Goal: Task Accomplishment & Management: Use online tool/utility

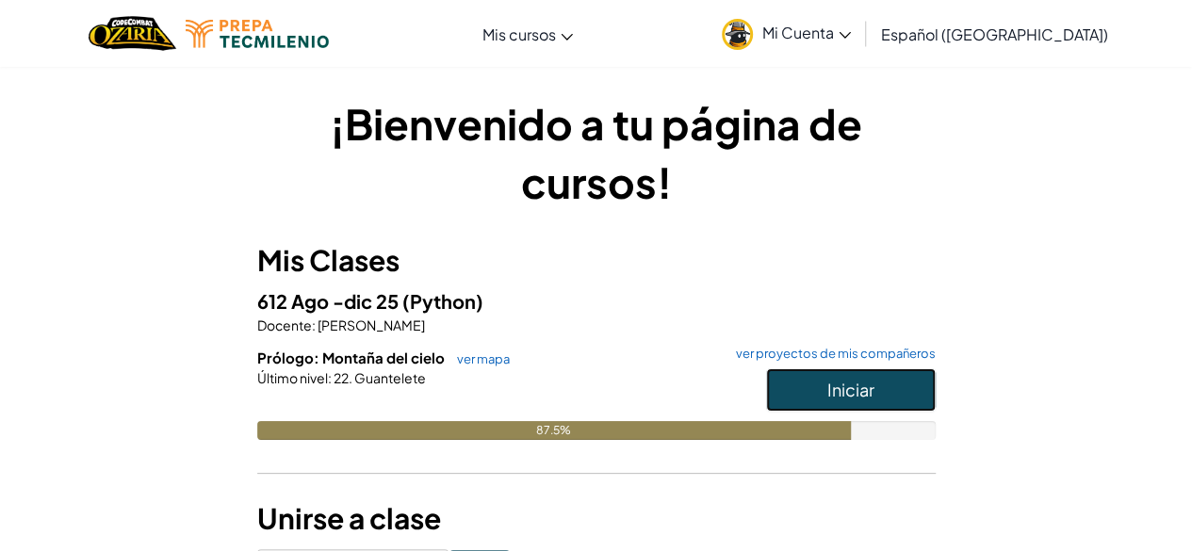
click at [778, 391] on button "Iniciar" at bounding box center [851, 389] width 170 height 43
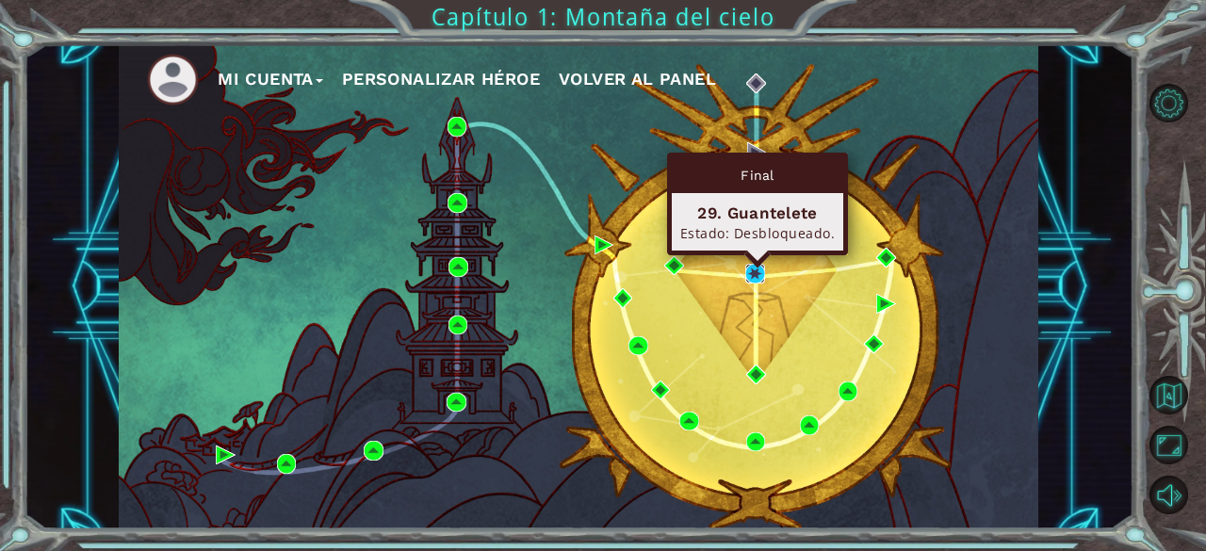
click at [753, 271] on img at bounding box center [754, 273] width 19 height 19
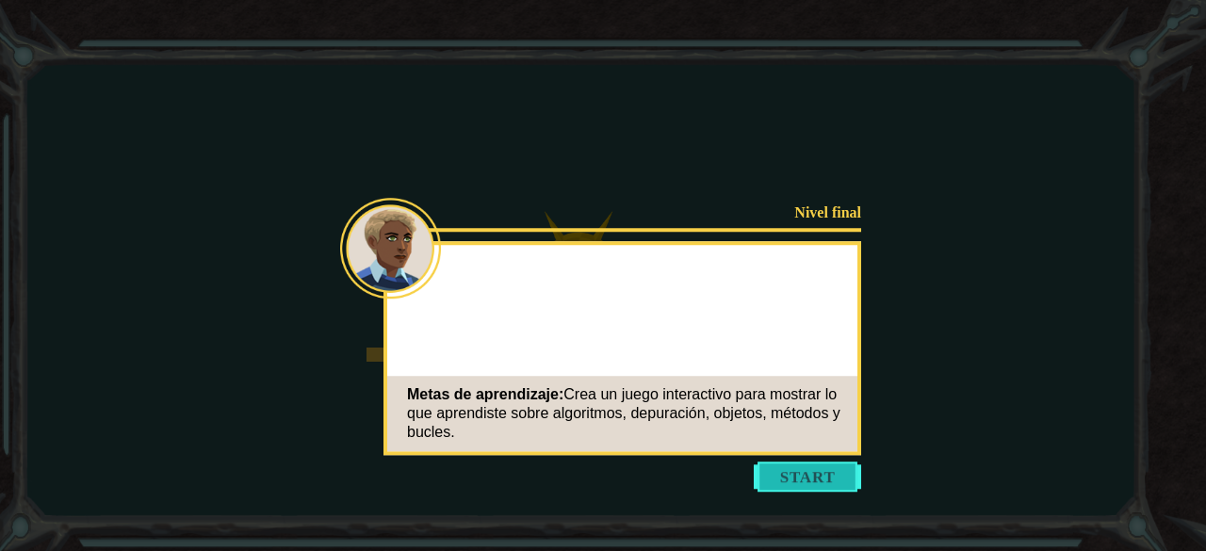
click at [836, 485] on button "Start" at bounding box center [807, 477] width 107 height 30
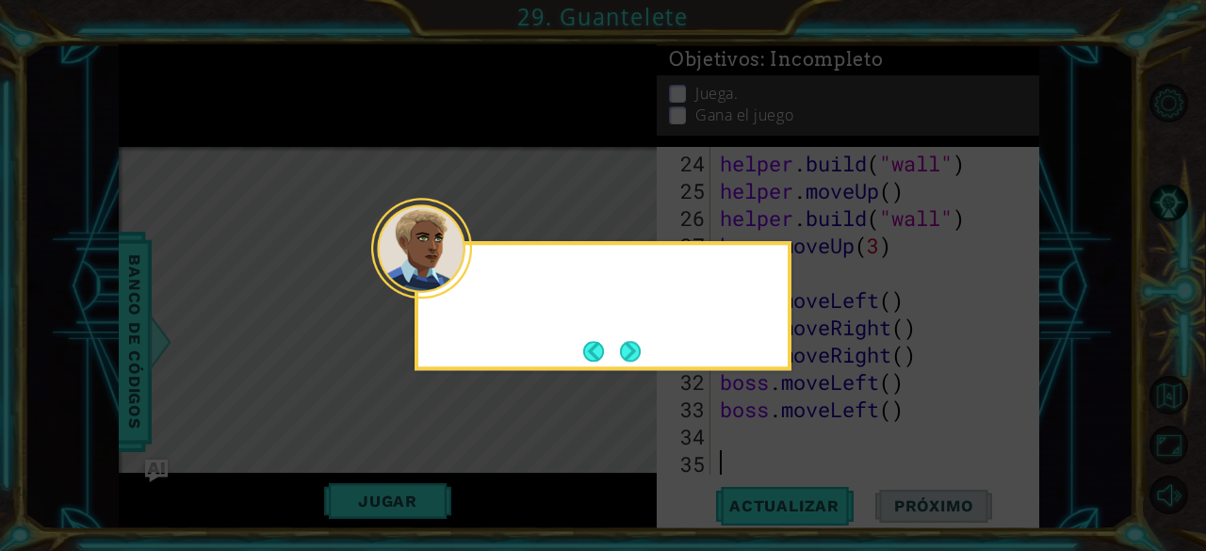
scroll to position [874, 0]
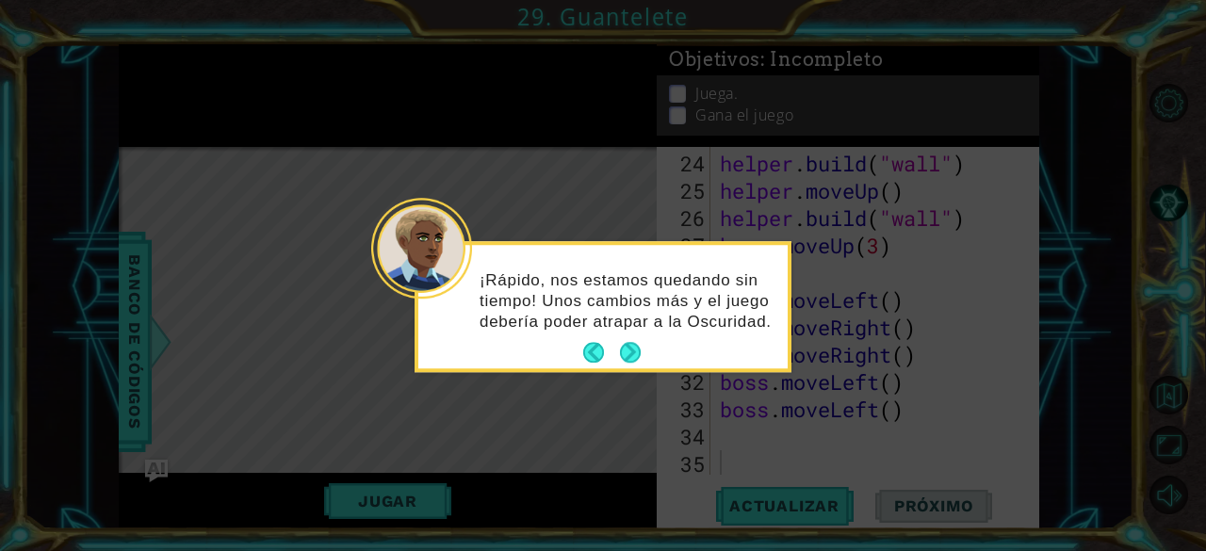
click at [599, 419] on icon at bounding box center [603, 275] width 1206 height 551
click at [626, 351] on button "Next" at bounding box center [630, 353] width 21 height 21
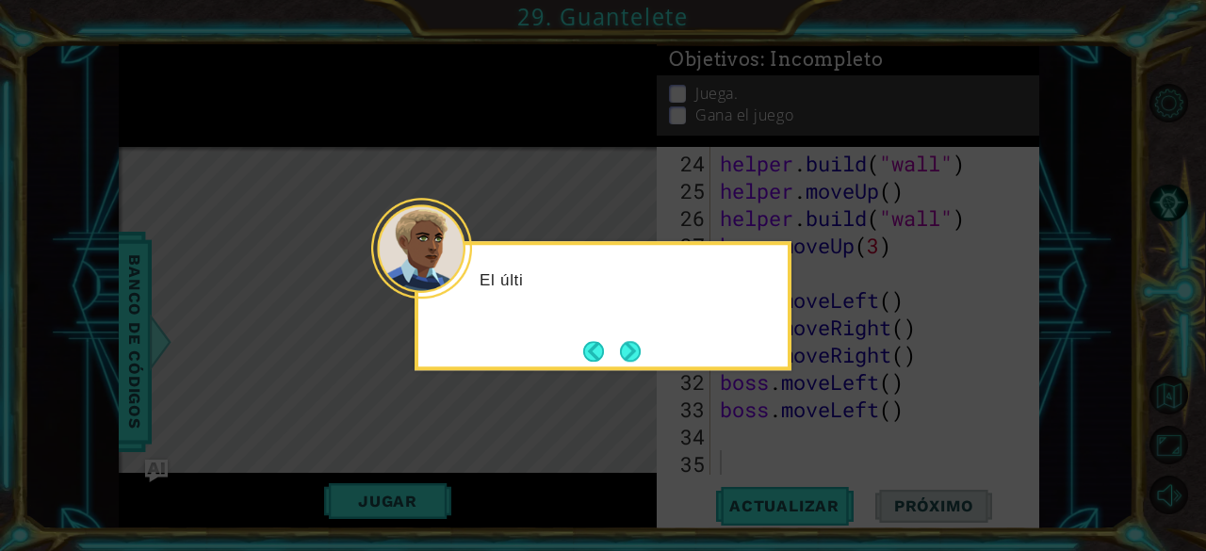
click at [626, 351] on button "Next" at bounding box center [630, 351] width 21 height 21
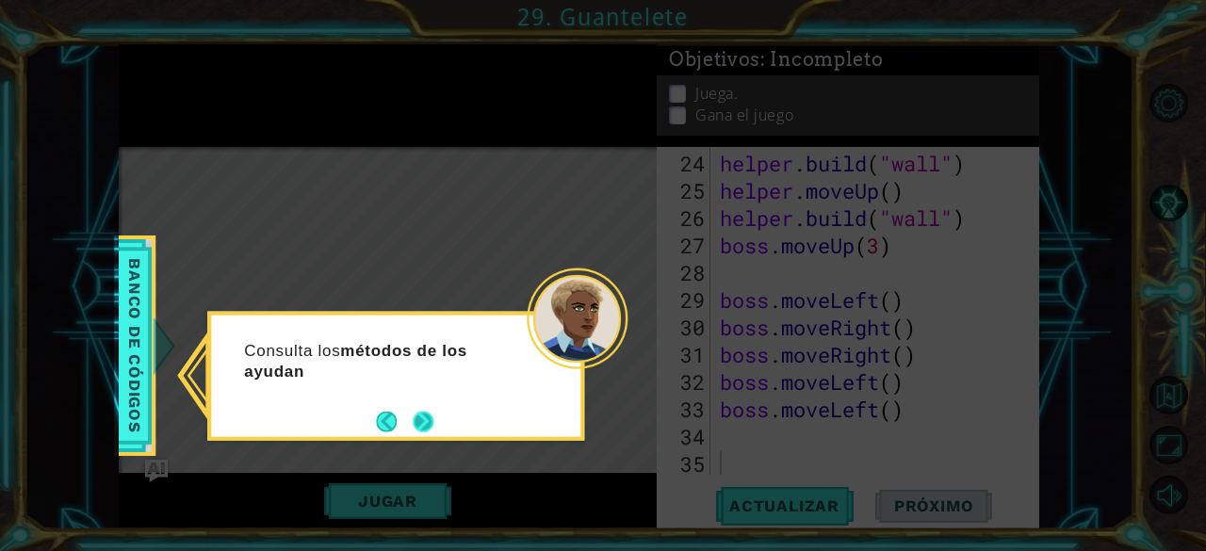
click at [426, 415] on button "Next" at bounding box center [423, 421] width 21 height 21
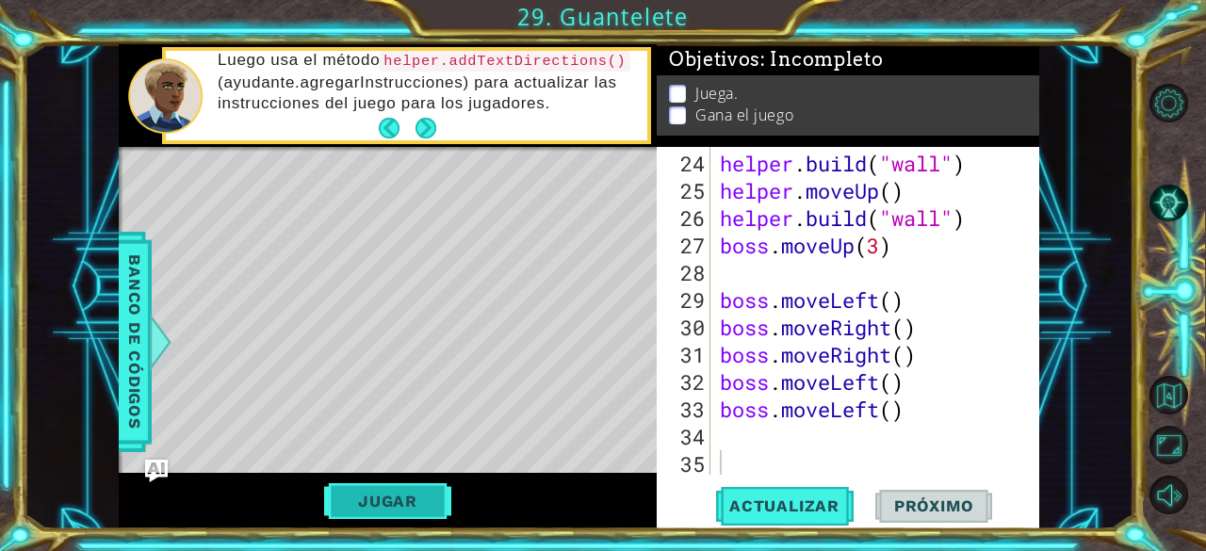
click at [418, 506] on button "Jugar" at bounding box center [387, 501] width 127 height 36
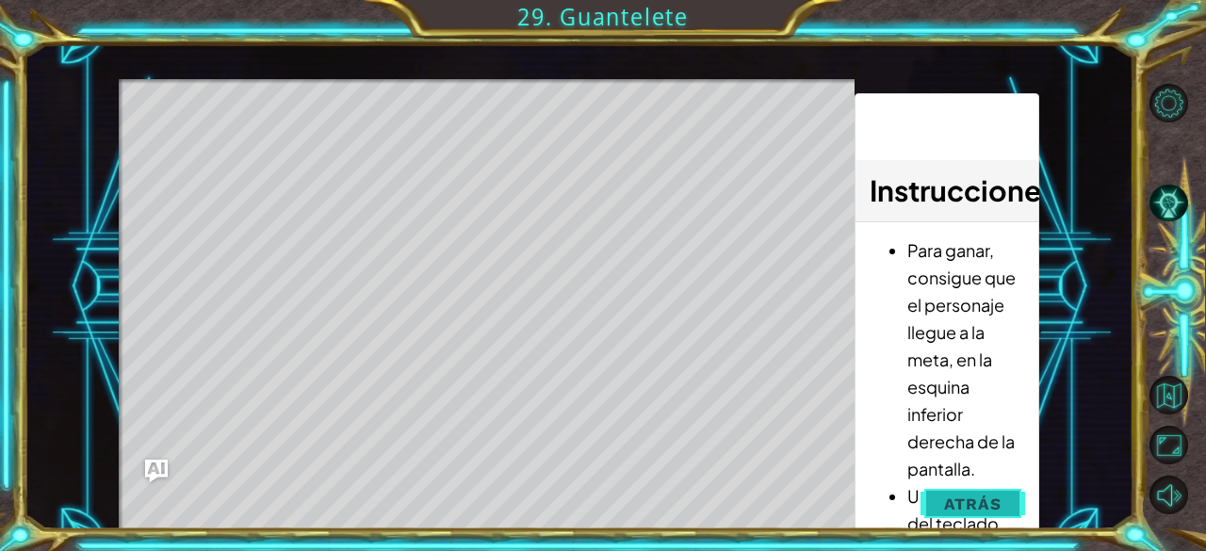
click at [960, 491] on button "Atrás" at bounding box center [972, 504] width 105 height 38
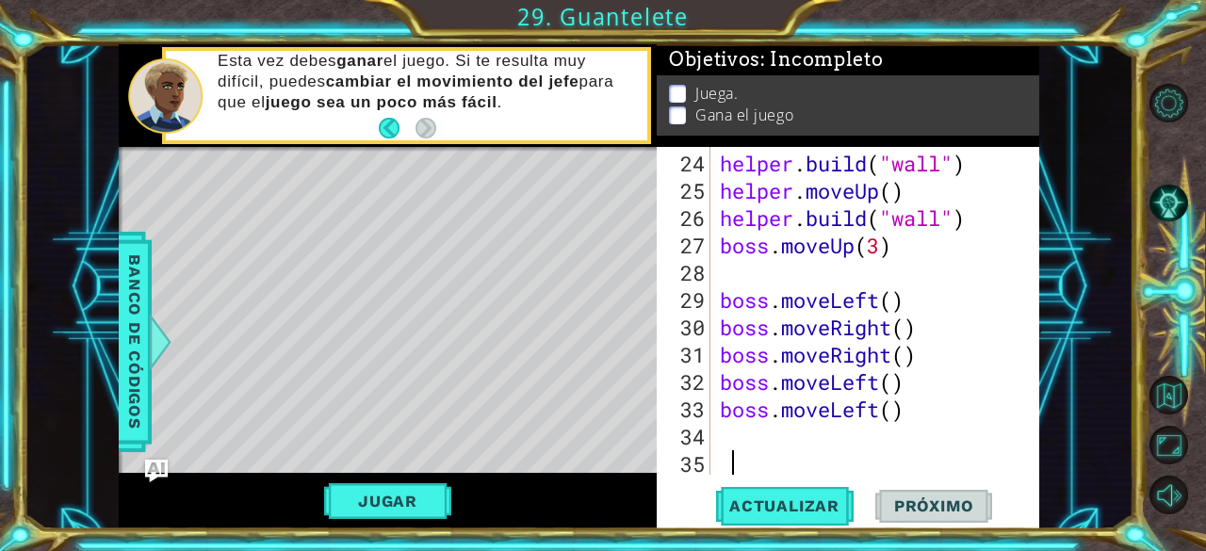
type textarea "[DOMAIN_NAME]("wall")"
drag, startPoint x: 963, startPoint y: 222, endPoint x: 929, endPoint y: 89, distance: 137.1
drag, startPoint x: 929, startPoint y: 89, endPoint x: 934, endPoint y: 280, distance: 190.4
click at [934, 280] on div "helper . build ( "wall" ) helper . moveUp ( ) helper . build ( "wall" ) boss . …" at bounding box center [873, 341] width 315 height 382
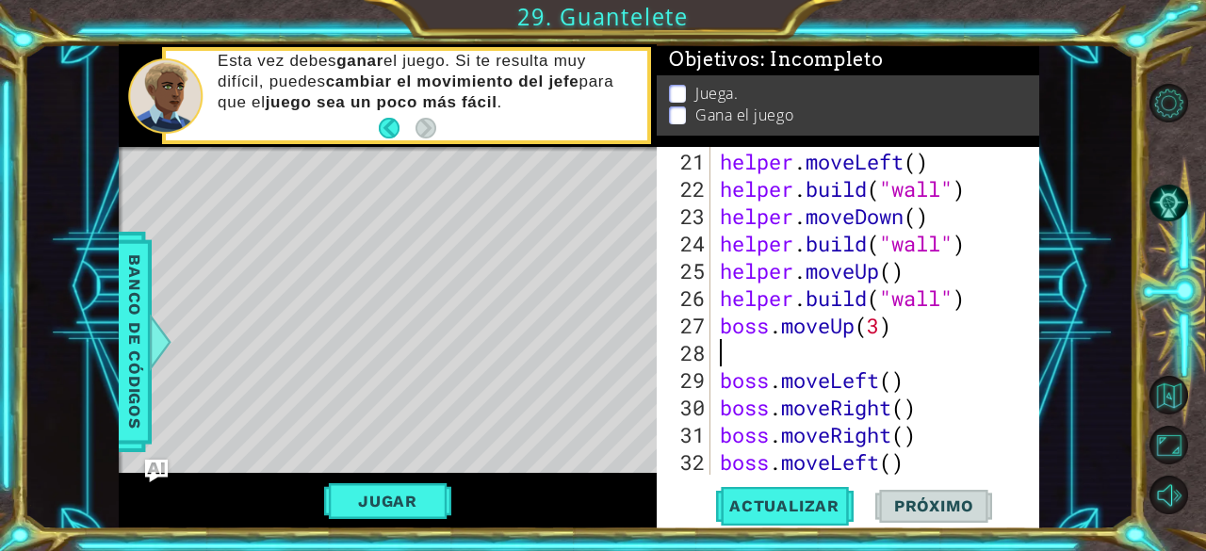
scroll to position [794, 0]
click at [942, 297] on div "helper . moveLeft ( ) helper . build ( "wall" ) helper . moveDown ( ) helper . …" at bounding box center [873, 339] width 315 height 382
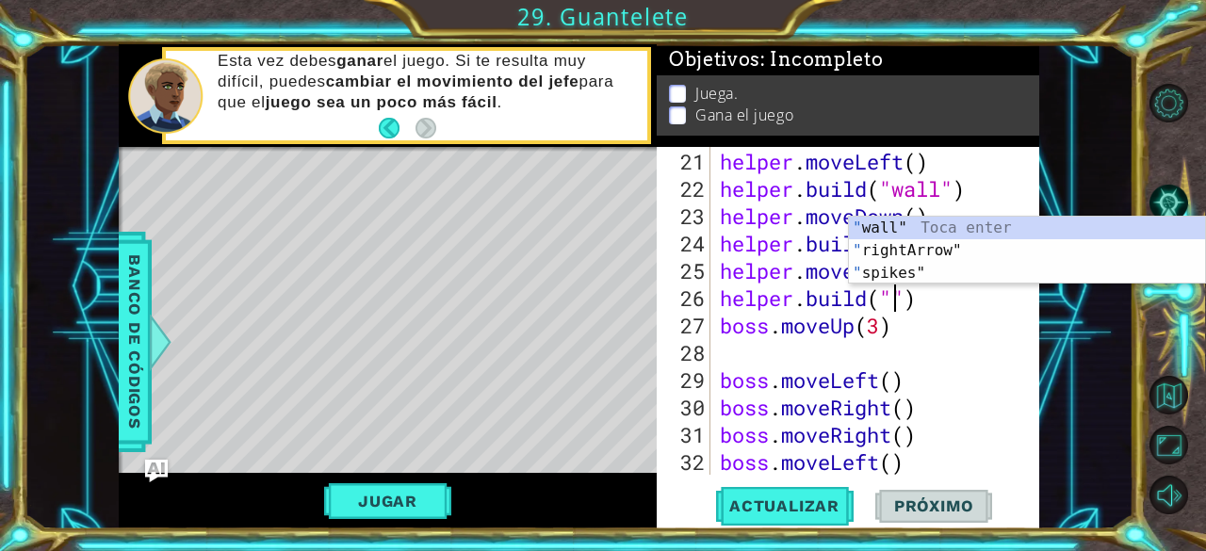
click at [950, 328] on div "helper . moveLeft ( ) helper . build ( "wall" ) helper . moveDown ( ) helper . …" at bounding box center [873, 339] width 315 height 382
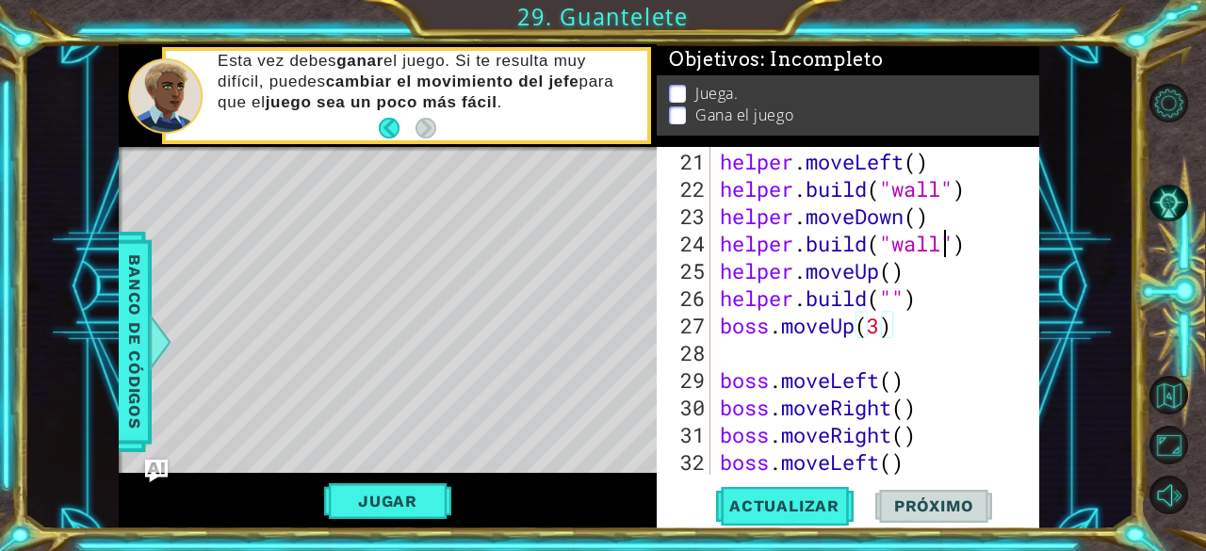
click at [942, 243] on div "helper . moveLeft ( ) helper . build ( "wall" ) helper . moveDown ( ) helper . …" at bounding box center [873, 339] width 315 height 382
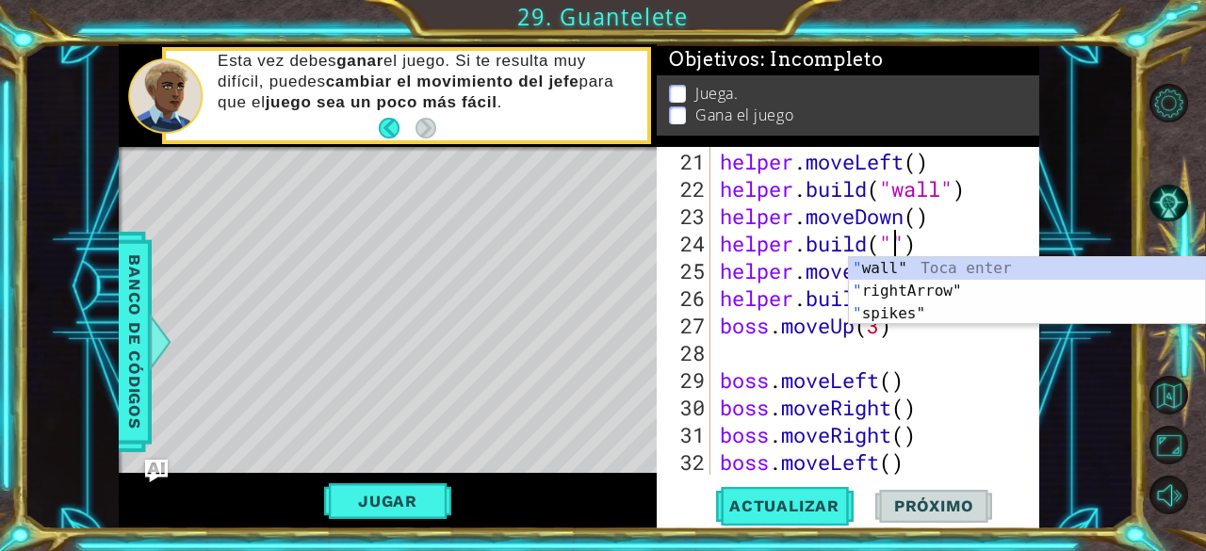
click at [940, 185] on div "helper . moveLeft ( ) helper . build ( "wall" ) helper . moveDown ( ) helper . …" at bounding box center [873, 339] width 315 height 382
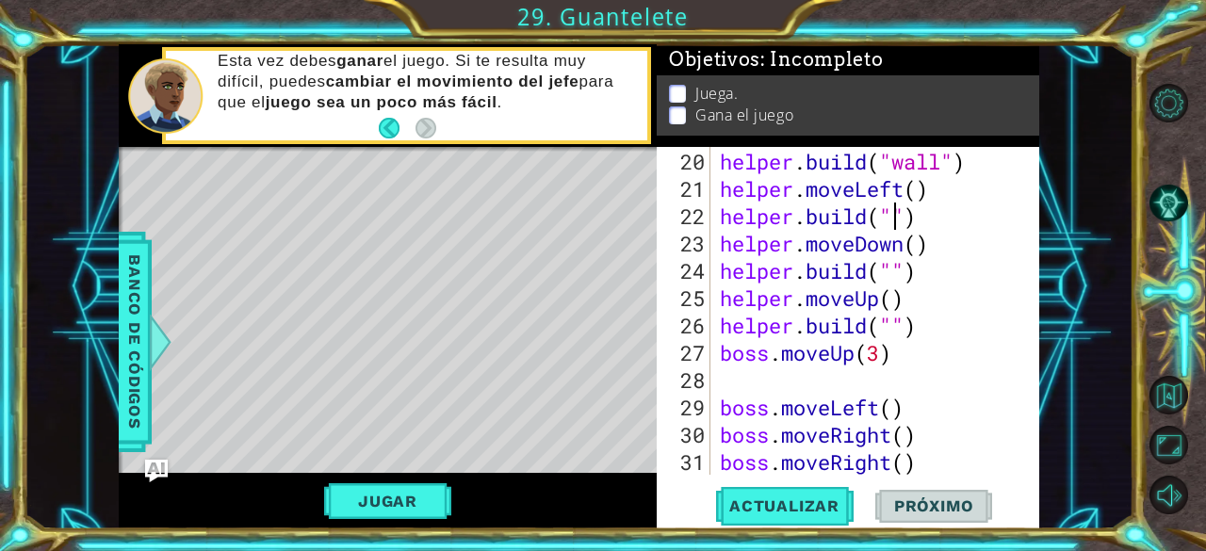
scroll to position [758, 0]
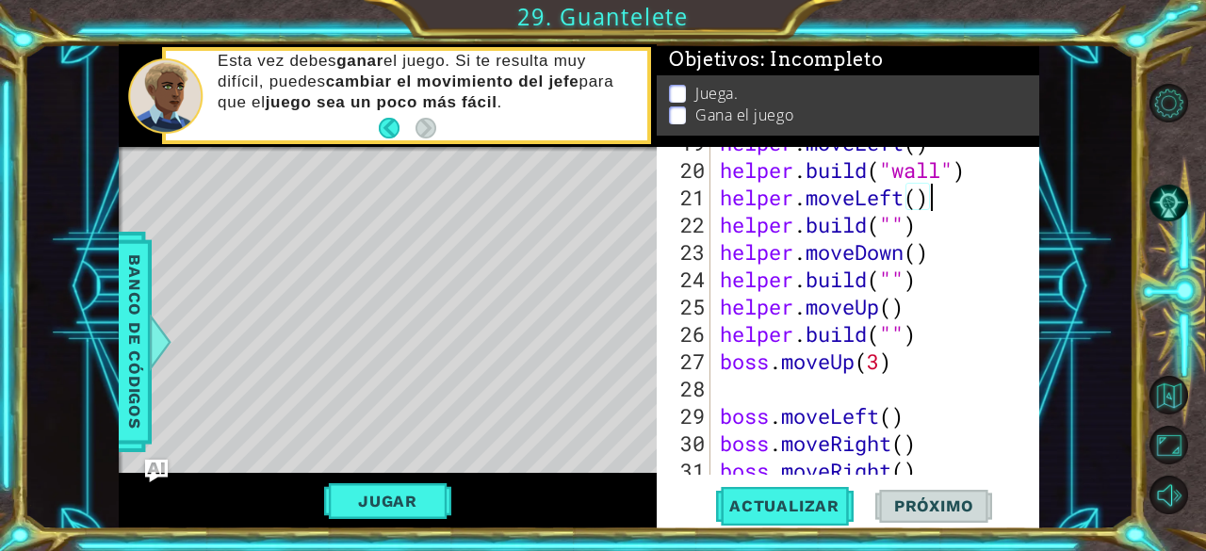
click at [940, 185] on div "helper . moveLeft ( ) helper . build ( "wall" ) helper . moveLeft ( ) helper . …" at bounding box center [873, 320] width 315 height 382
click at [943, 180] on div "helper . moveLeft ( ) helper . build ( "wall" ) helper . moveLeft ( ) helper . …" at bounding box center [873, 320] width 315 height 382
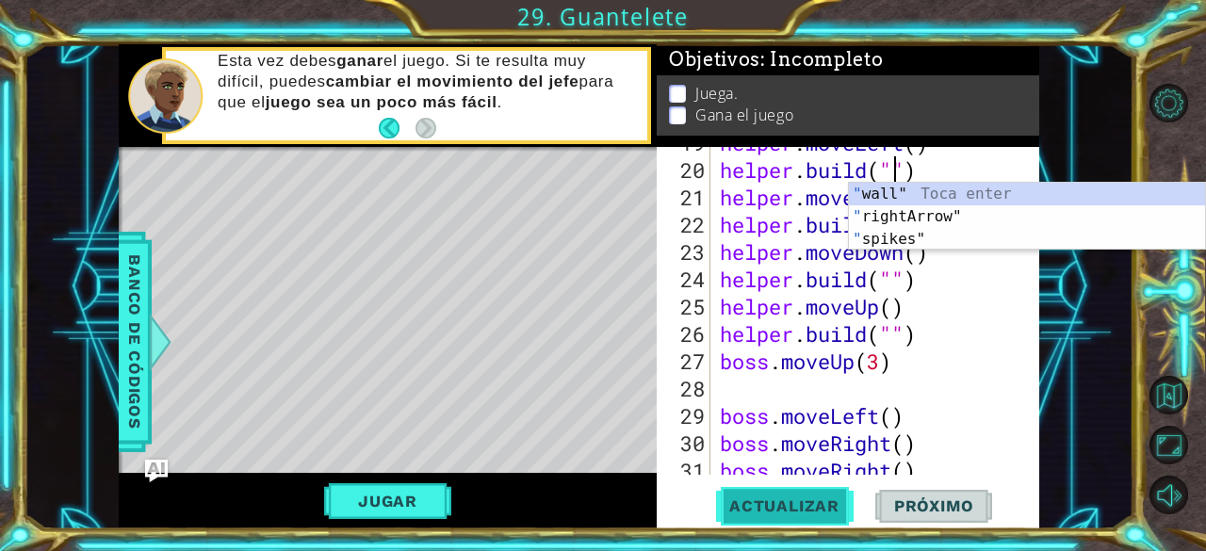
click at [774, 497] on span "Actualizar" at bounding box center [784, 505] width 148 height 19
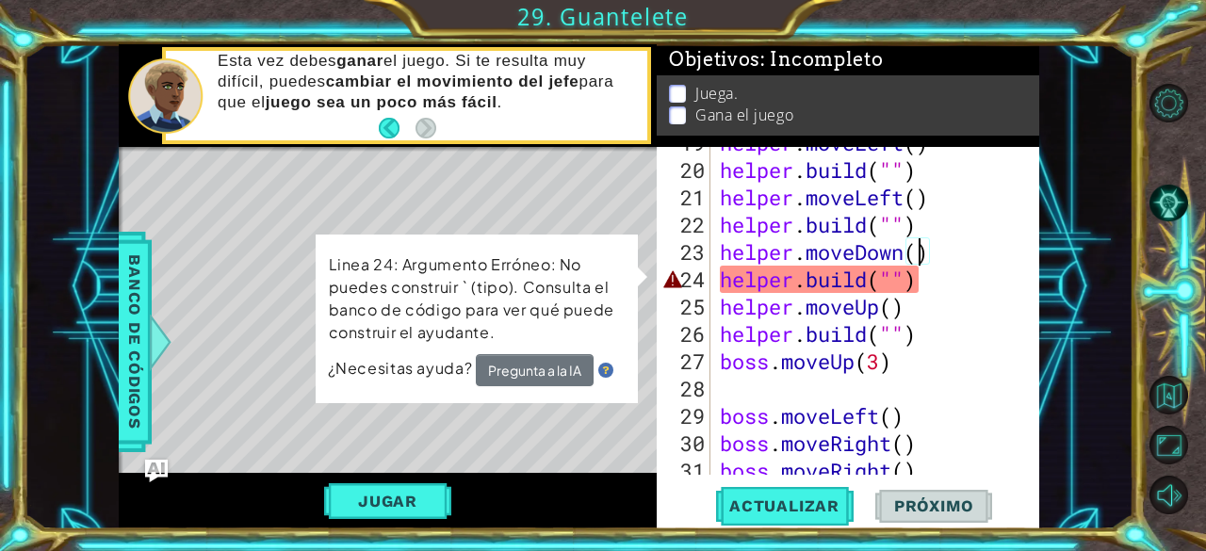
click at [917, 253] on div "helper . moveLeft ( ) helper . build ( "" ) helper . moveLeft ( ) helper . buil…" at bounding box center [873, 320] width 315 height 382
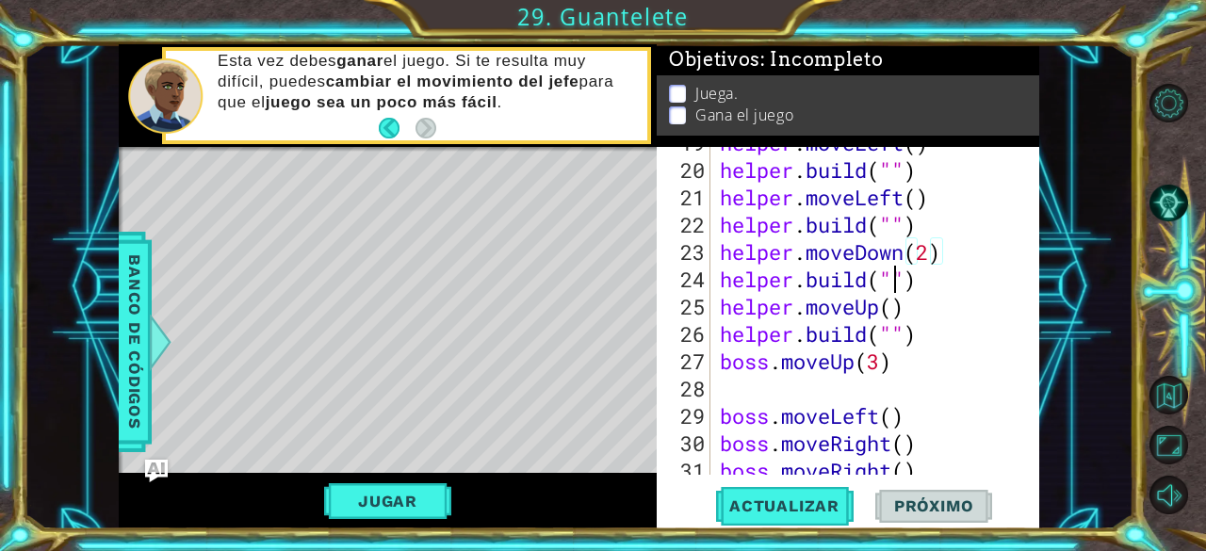
click at [896, 280] on div "helper . moveLeft ( ) helper . build ( "" ) helper . moveLeft ( ) helper . buil…" at bounding box center [873, 320] width 315 height 382
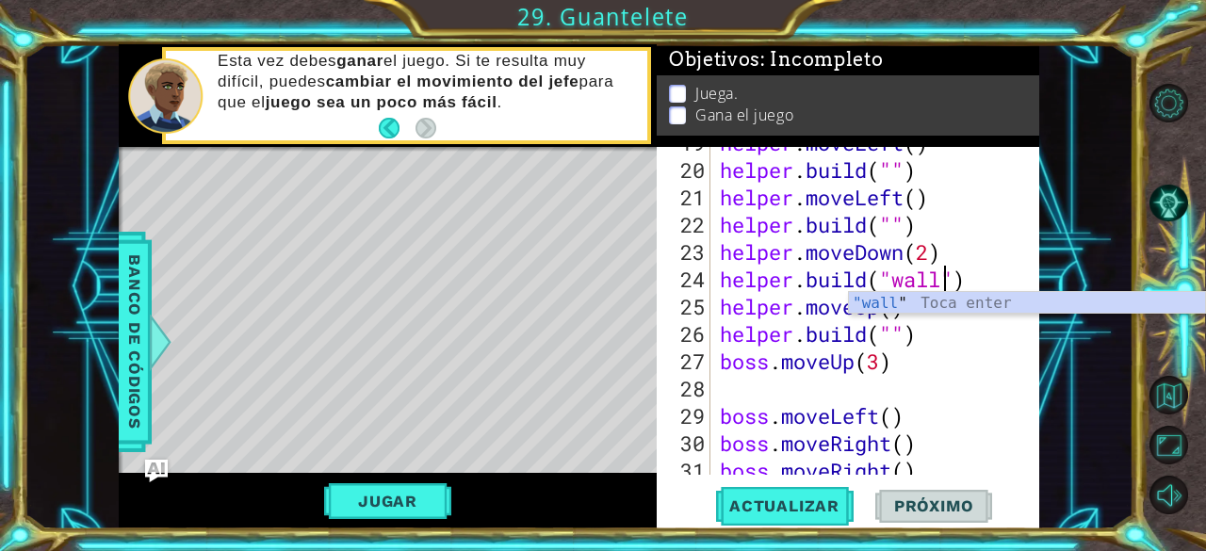
scroll to position [0, 9]
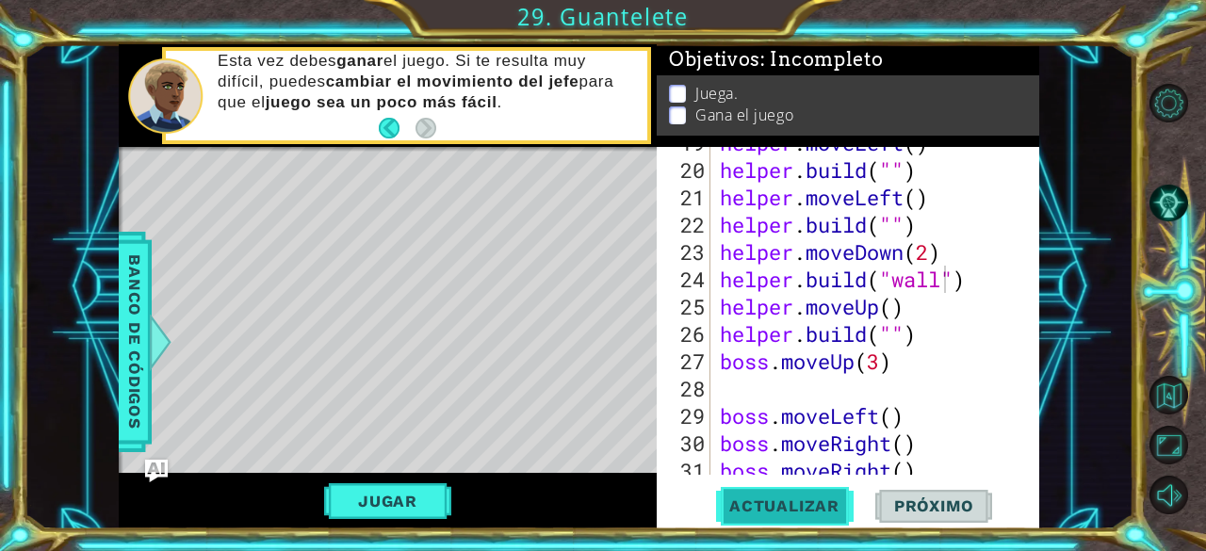
click at [780, 505] on span "Actualizar" at bounding box center [784, 505] width 148 height 19
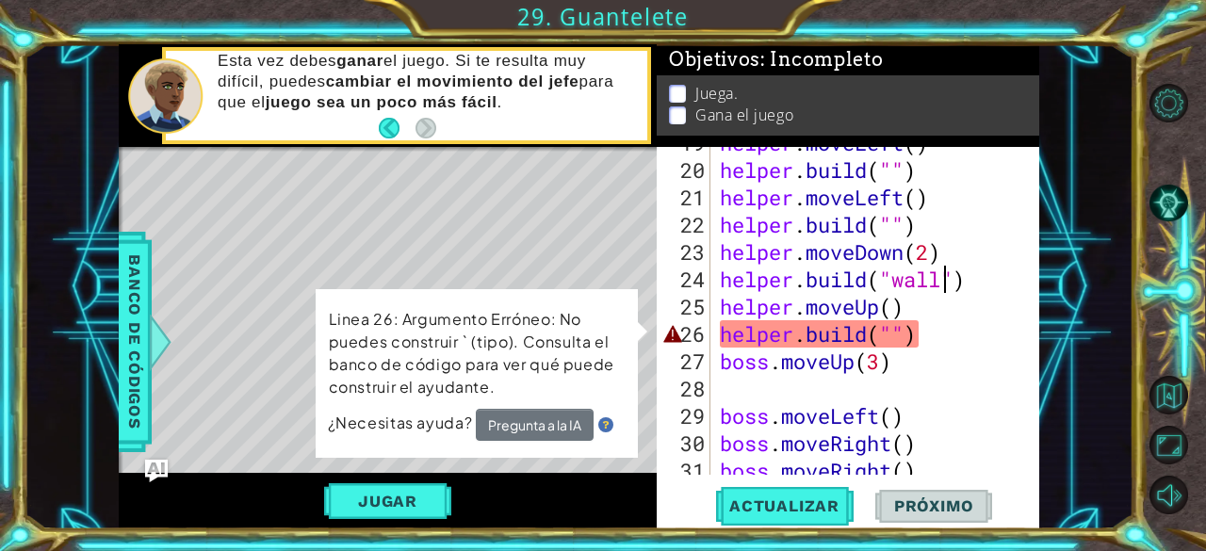
click at [901, 330] on div "helper . moveLeft ( ) helper . build ( "" ) helper . moveLeft ( ) helper . buil…" at bounding box center [873, 320] width 315 height 382
click at [892, 329] on div "helper . moveLeft ( ) helper . build ( "" ) helper . moveLeft ( ) helper . buil…" at bounding box center [873, 320] width 315 height 382
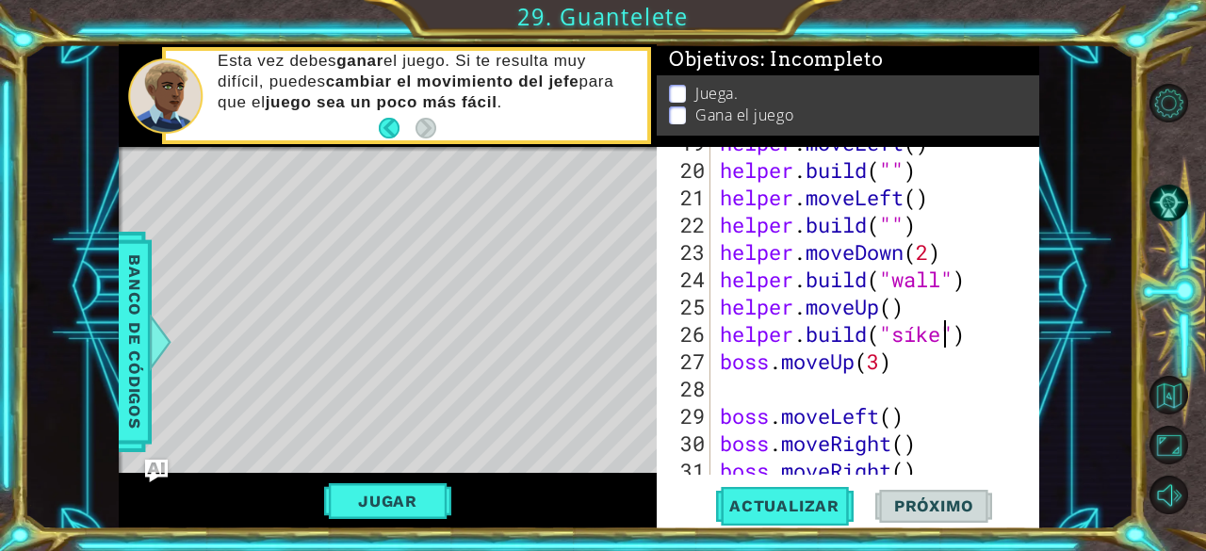
scroll to position [0, 10]
click at [915, 335] on div "helper . moveLeft ( ) helper . build ( "" ) helper . moveLeft ( ) helper . buil…" at bounding box center [873, 320] width 315 height 382
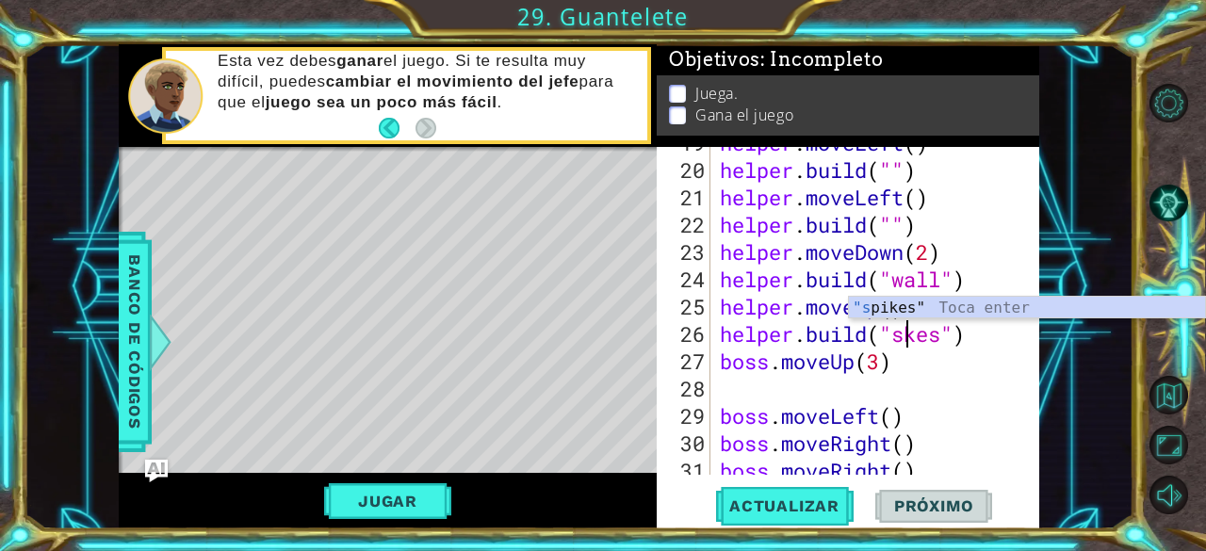
scroll to position [0, 9]
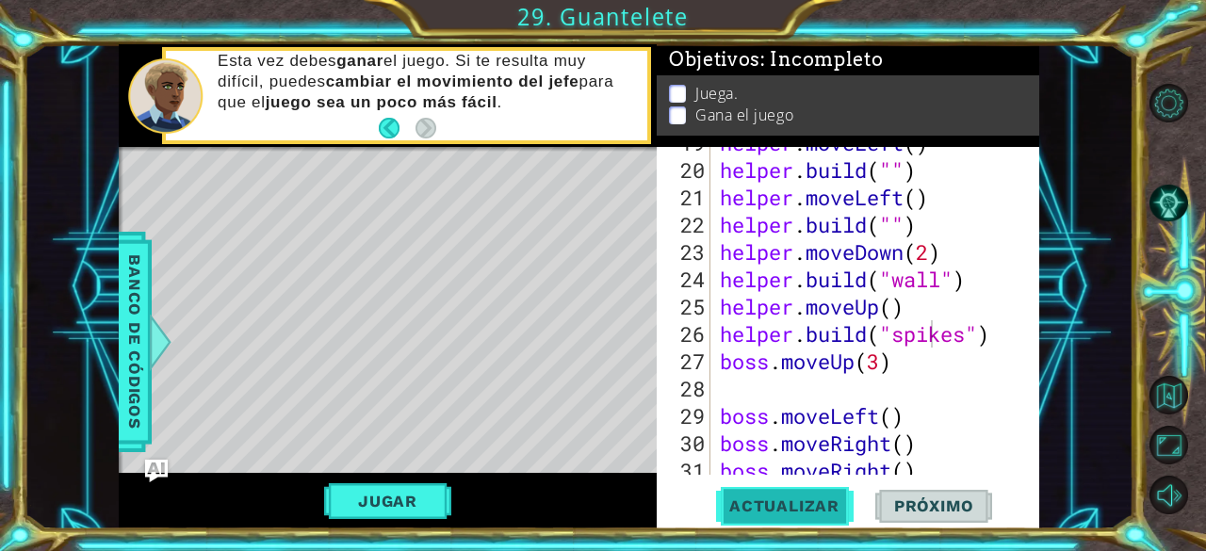
click at [834, 503] on span "Actualizar" at bounding box center [784, 505] width 148 height 19
click at [897, 314] on div "helper . moveLeft ( ) helper . build ( "" ) helper . moveLeft ( ) helper . buil…" at bounding box center [873, 320] width 315 height 382
drag, startPoint x: 910, startPoint y: 308, endPoint x: 850, endPoint y: 310, distance: 60.3
click at [850, 310] on div "helper . moveLeft ( ) helper . build ( "" ) helper . moveLeft ( ) helper . buil…" at bounding box center [873, 320] width 315 height 382
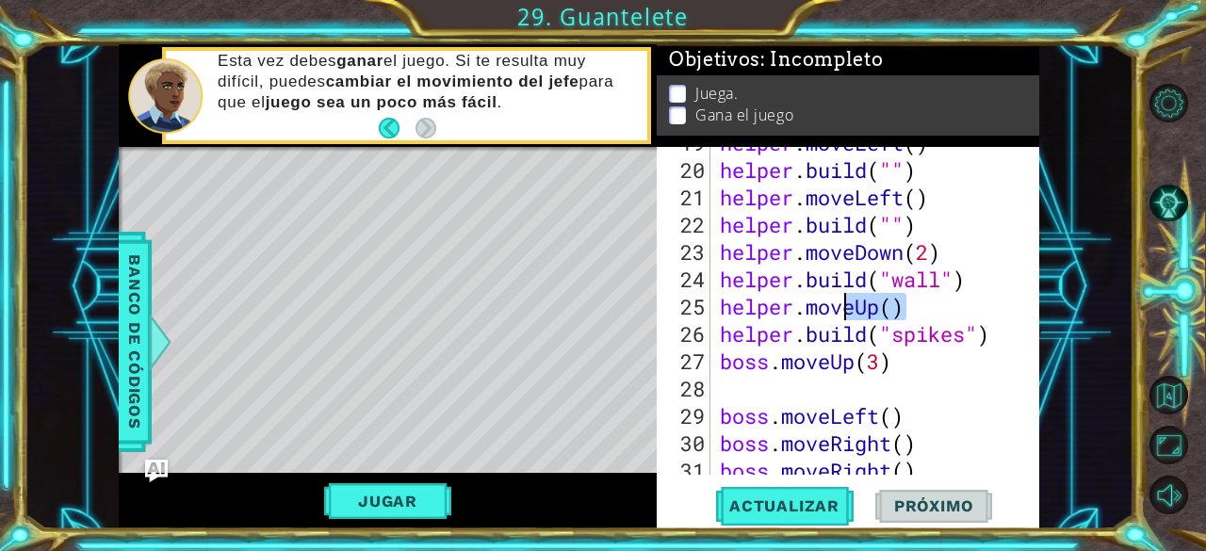
scroll to position [0, 5]
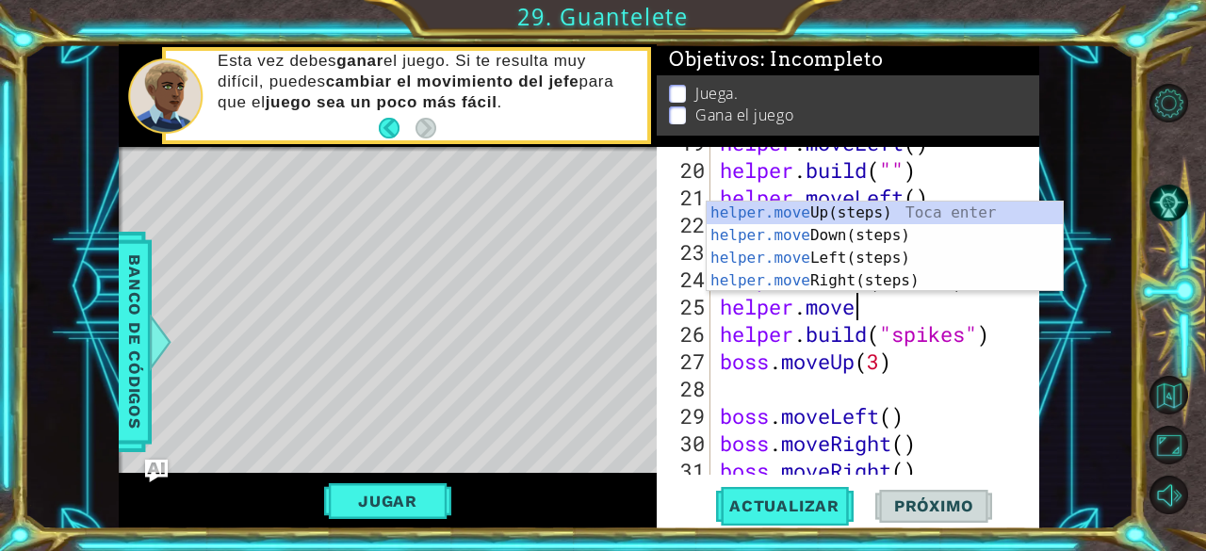
type textarea "helper.moveR"
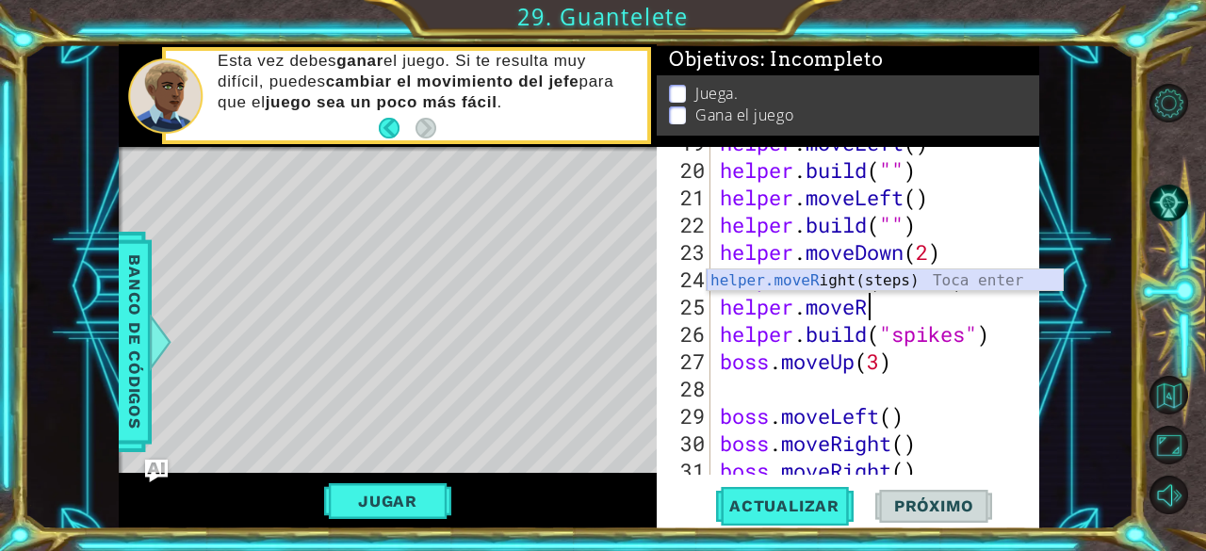
click at [849, 273] on div "helper.moveR ight(steps) Toca enter" at bounding box center [884, 303] width 357 height 68
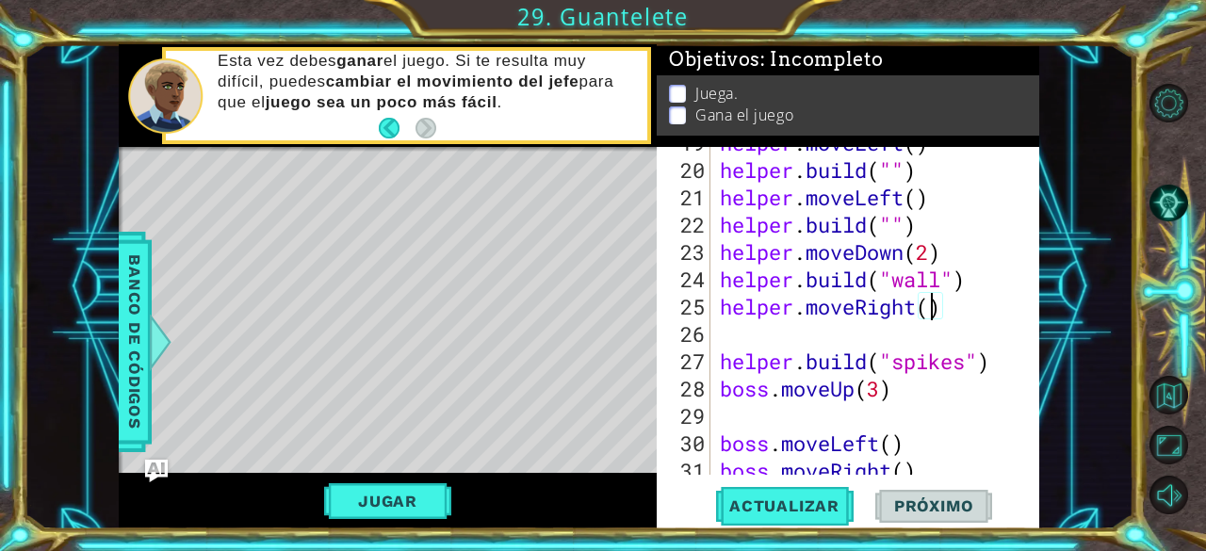
click at [933, 312] on div "helper . moveLeft ( ) helper . build ( "" ) helper . moveLeft ( ) helper . buil…" at bounding box center [873, 320] width 315 height 382
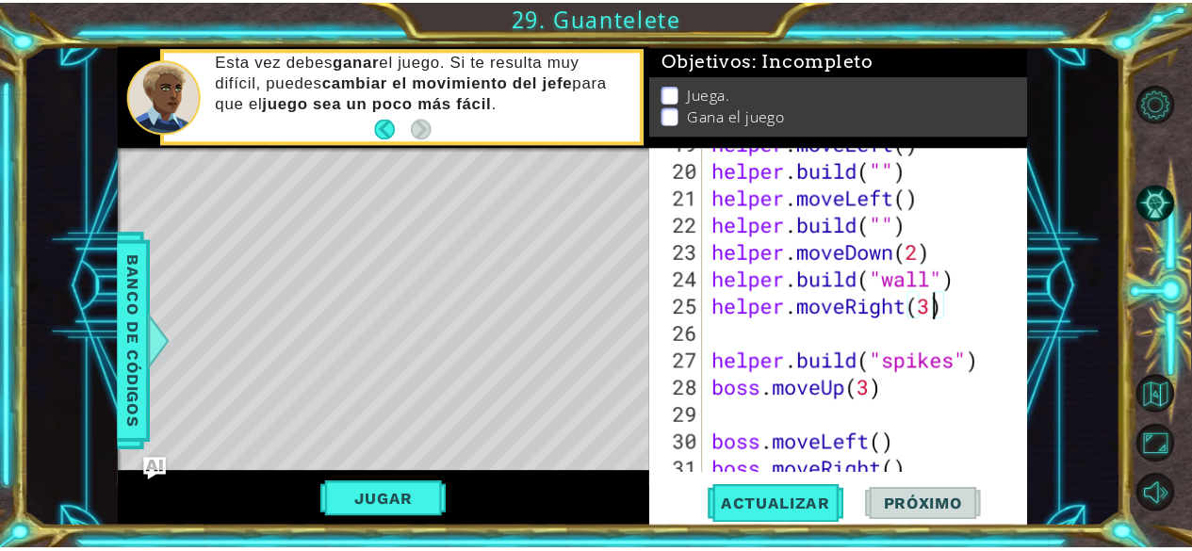
scroll to position [0, 9]
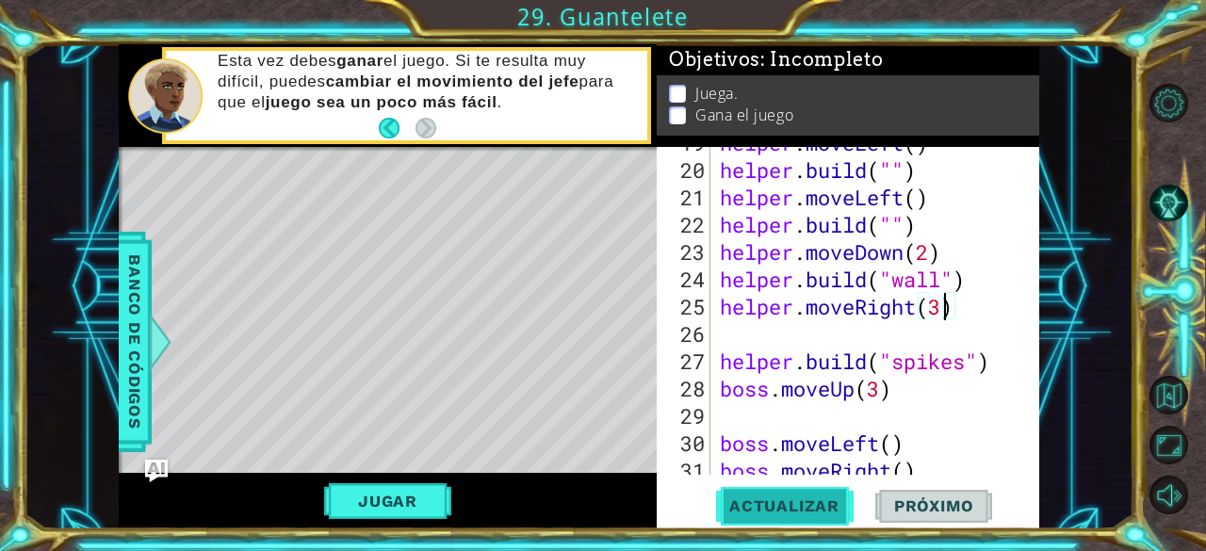
type textarea "helper.moveRight(3)"
click at [814, 506] on span "Actualizar" at bounding box center [784, 505] width 148 height 19
click at [377, 499] on button "Jugar" at bounding box center [387, 501] width 127 height 36
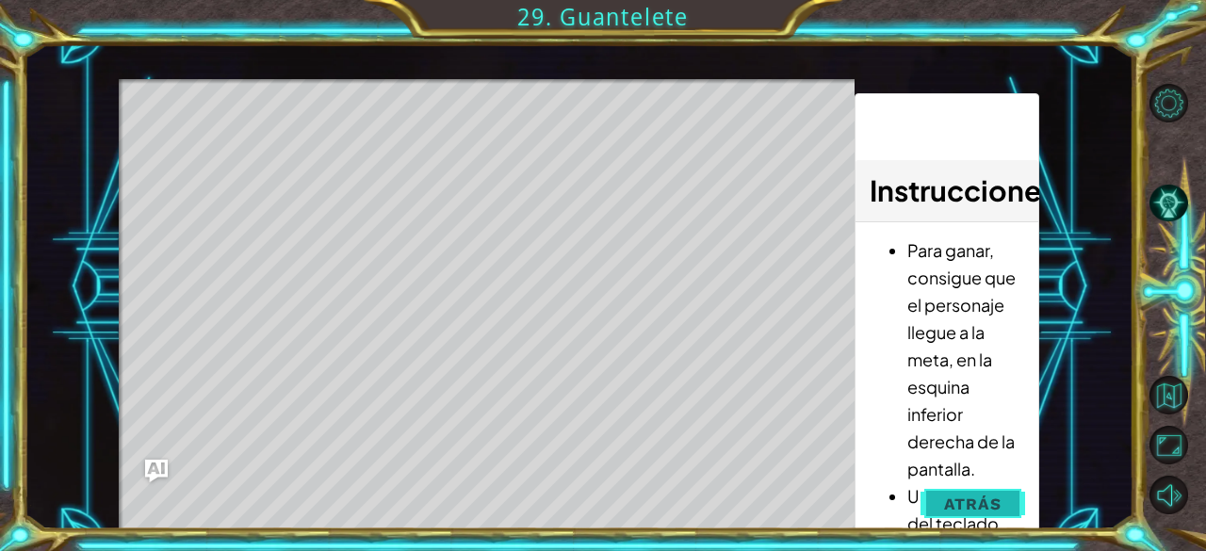
click at [965, 499] on span "Atrás" at bounding box center [972, 504] width 57 height 19
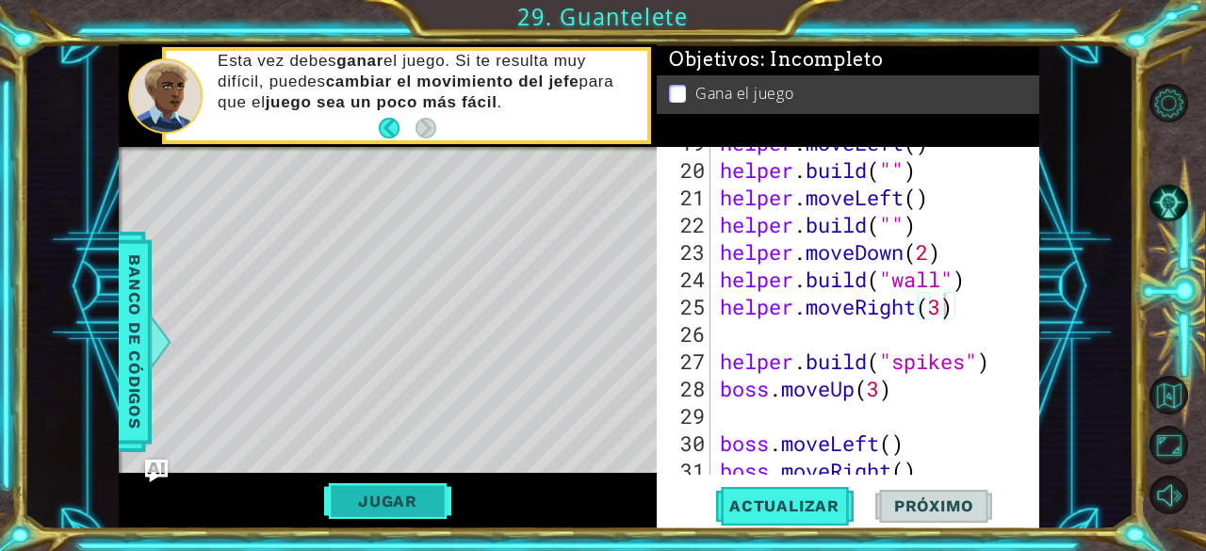
click at [354, 493] on button "Jugar" at bounding box center [387, 501] width 127 height 36
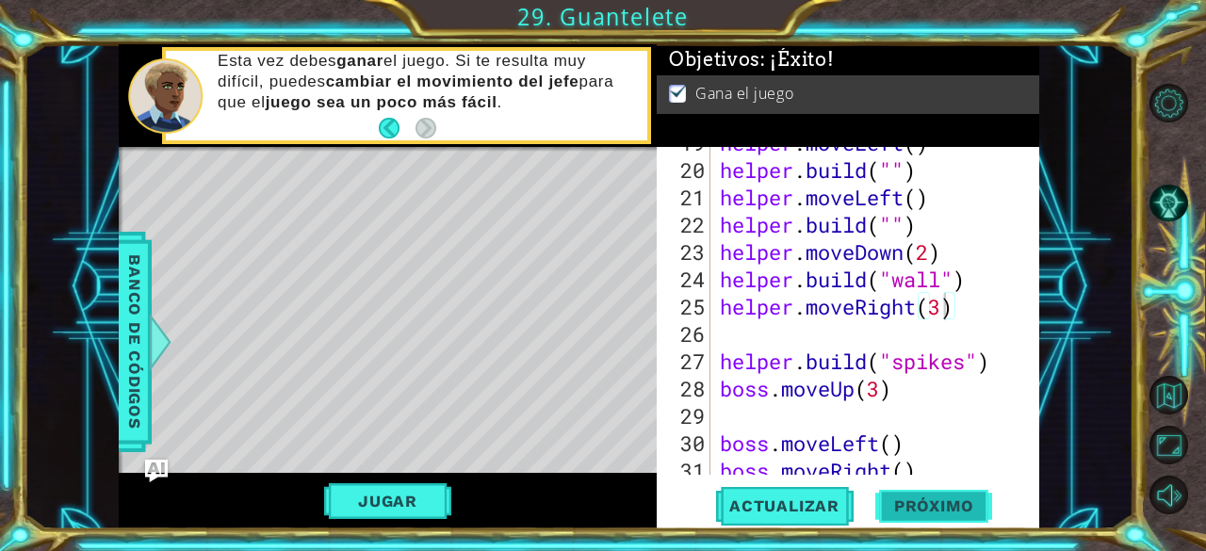
click at [936, 497] on span "Próximo" at bounding box center [933, 505] width 117 height 19
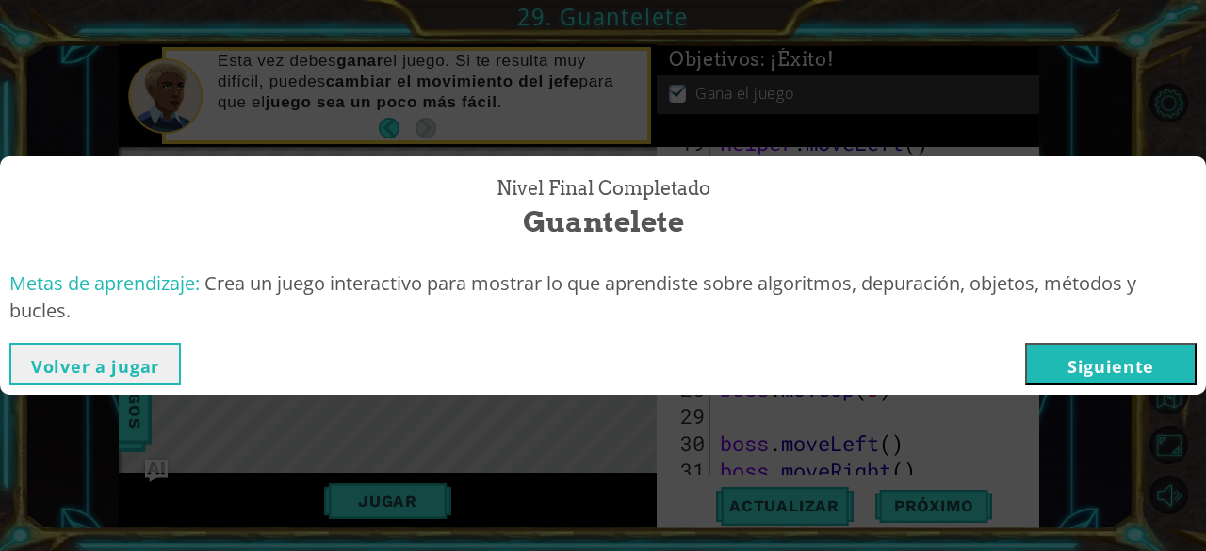
click at [1123, 352] on button "Siguiente" at bounding box center [1110, 364] width 171 height 42
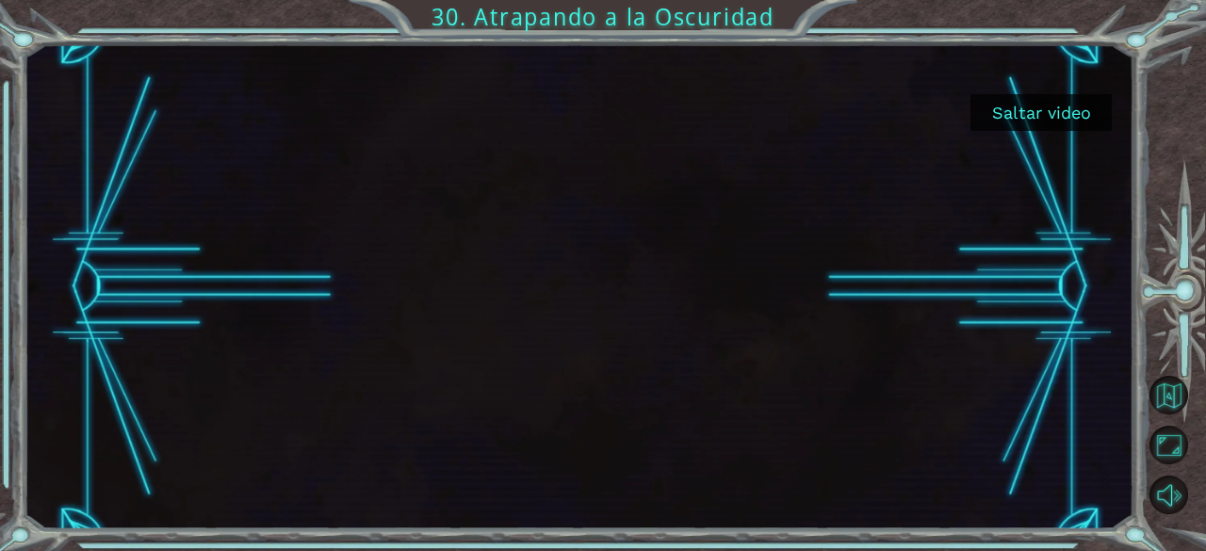
click at [1062, 120] on button "Saltar video" at bounding box center [1040, 112] width 141 height 37
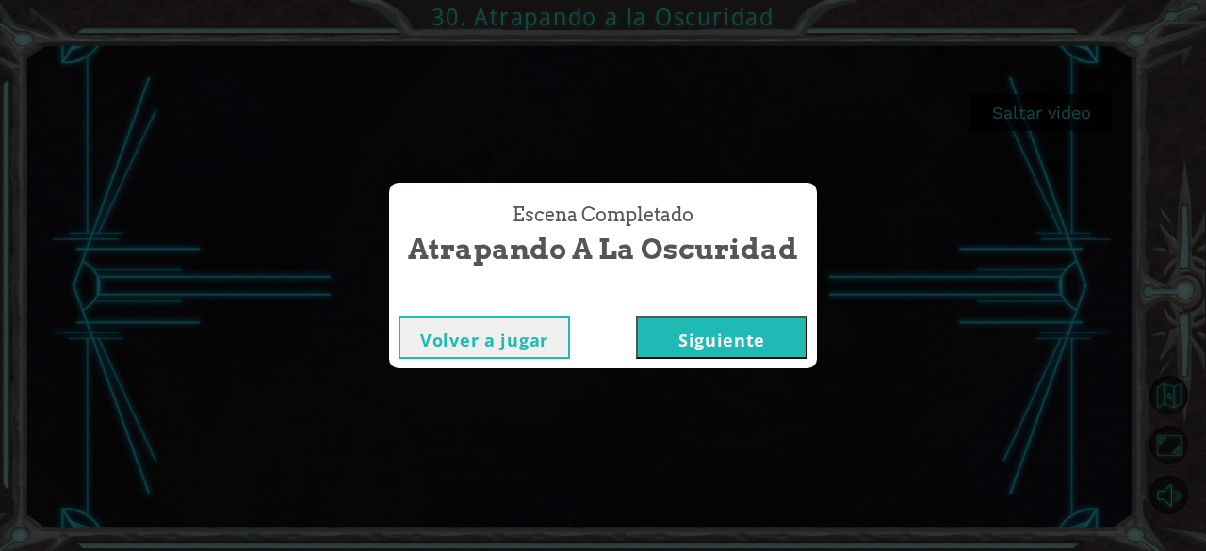
click at [748, 315] on div "Volver a jugar [GEOGRAPHIC_DATA]" at bounding box center [603, 337] width 428 height 61
click at [745, 317] on button "Siguiente" at bounding box center [721, 337] width 171 height 42
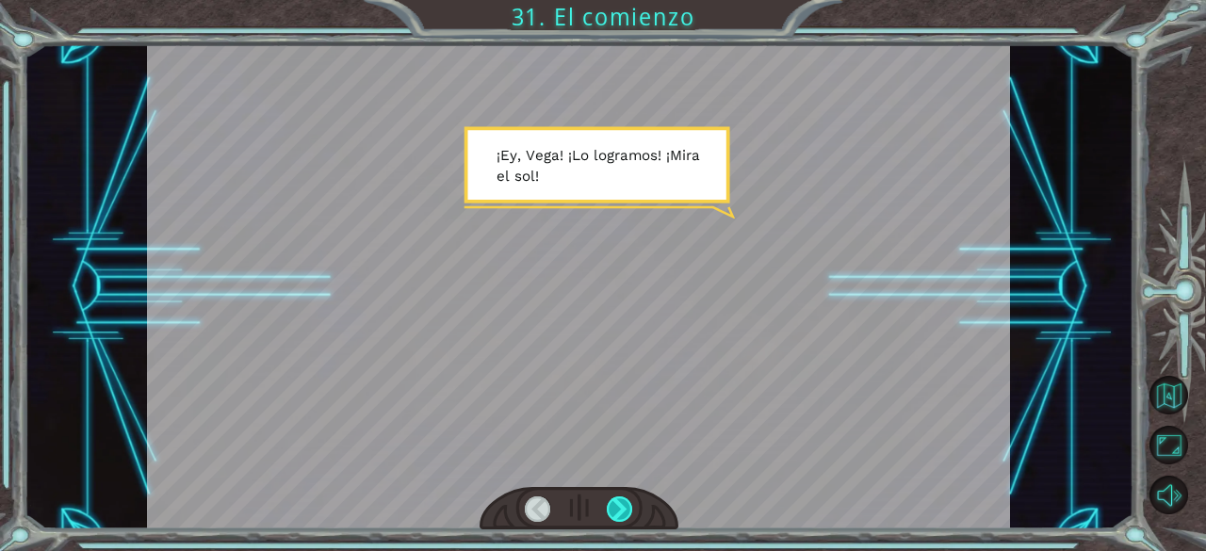
click at [618, 503] on div at bounding box center [620, 509] width 26 height 26
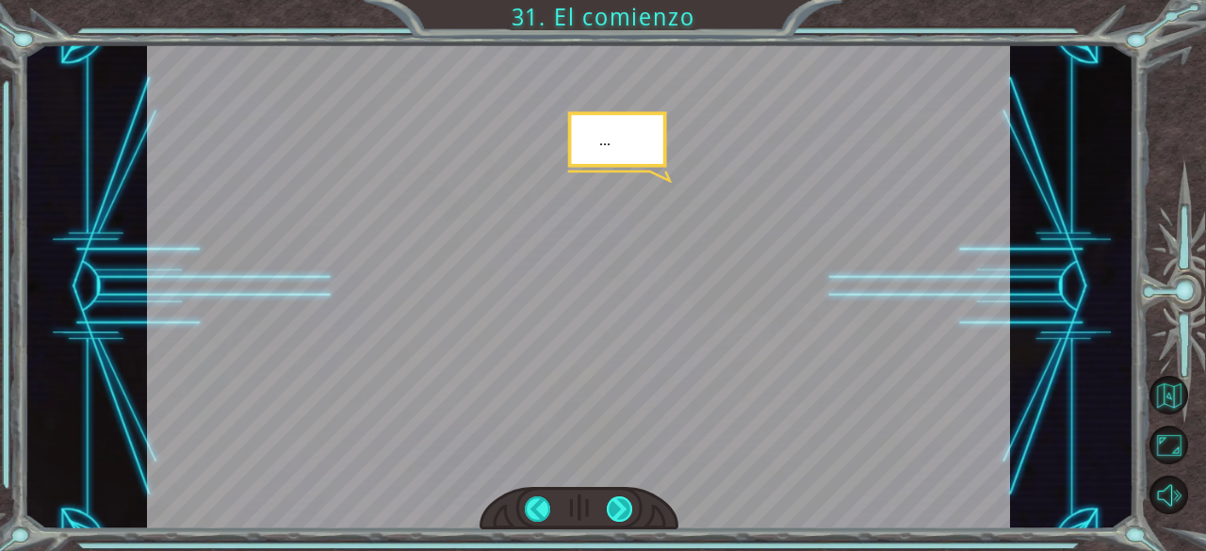
click at [618, 503] on div at bounding box center [620, 509] width 26 height 26
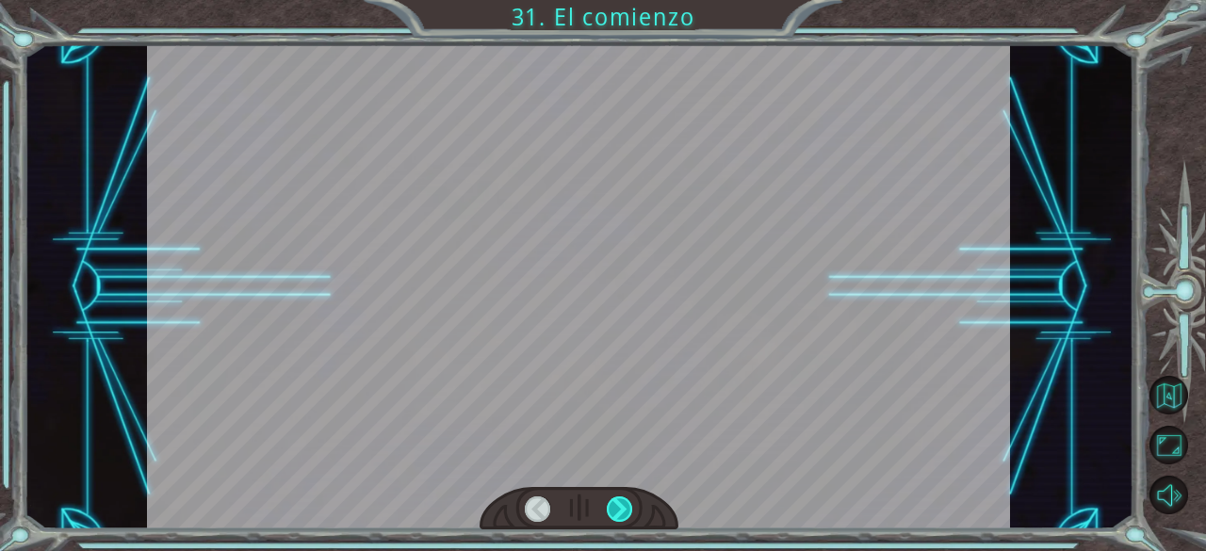
click at [618, 503] on div at bounding box center [620, 509] width 26 height 26
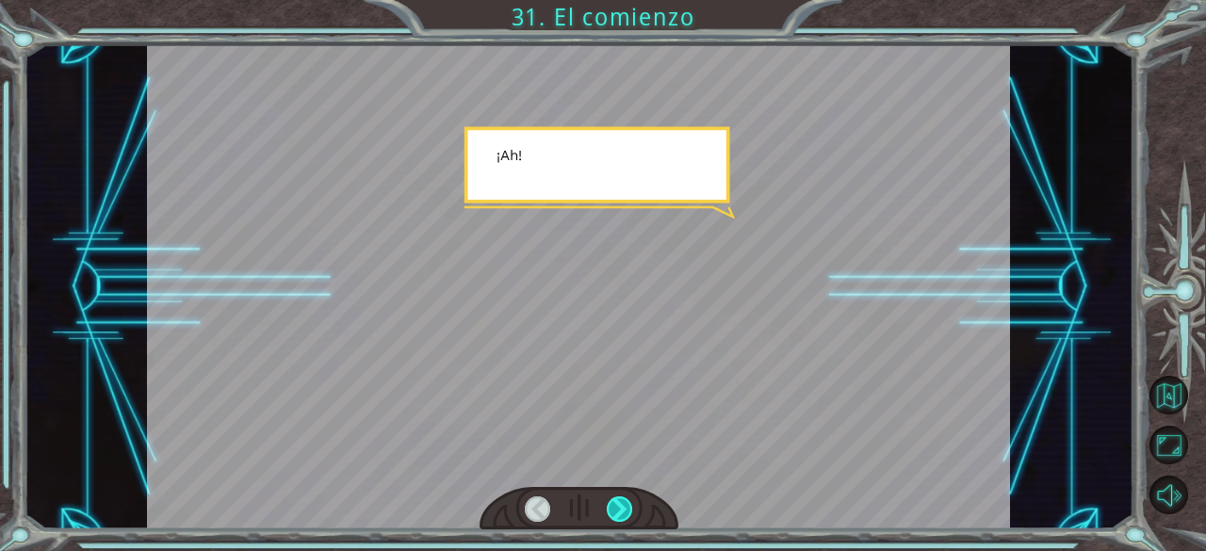
click at [618, 503] on div at bounding box center [620, 509] width 26 height 26
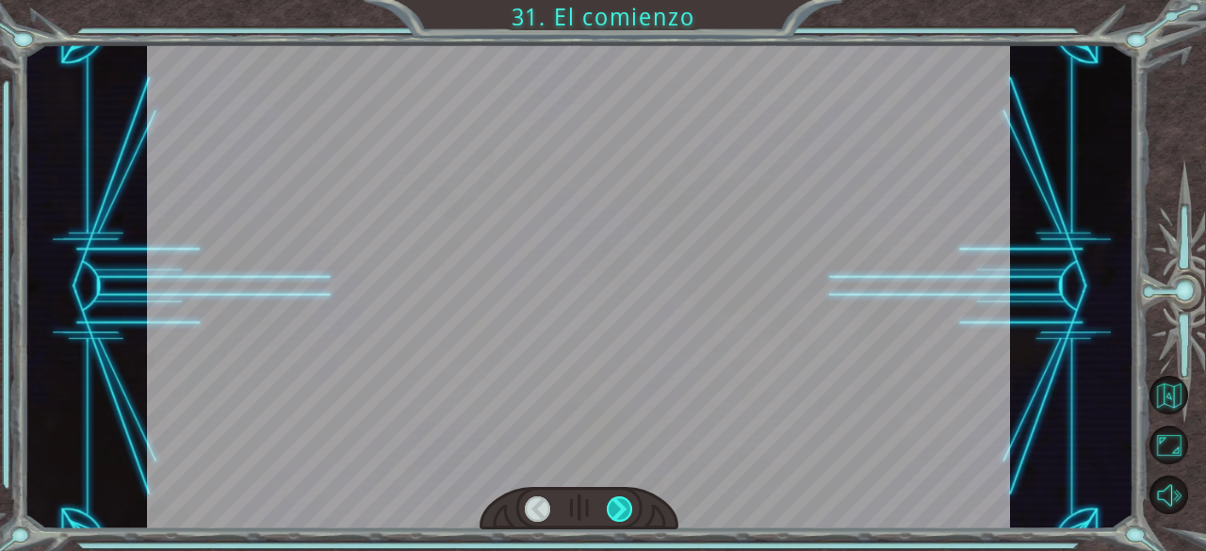
click at [618, 503] on div at bounding box center [620, 509] width 26 height 26
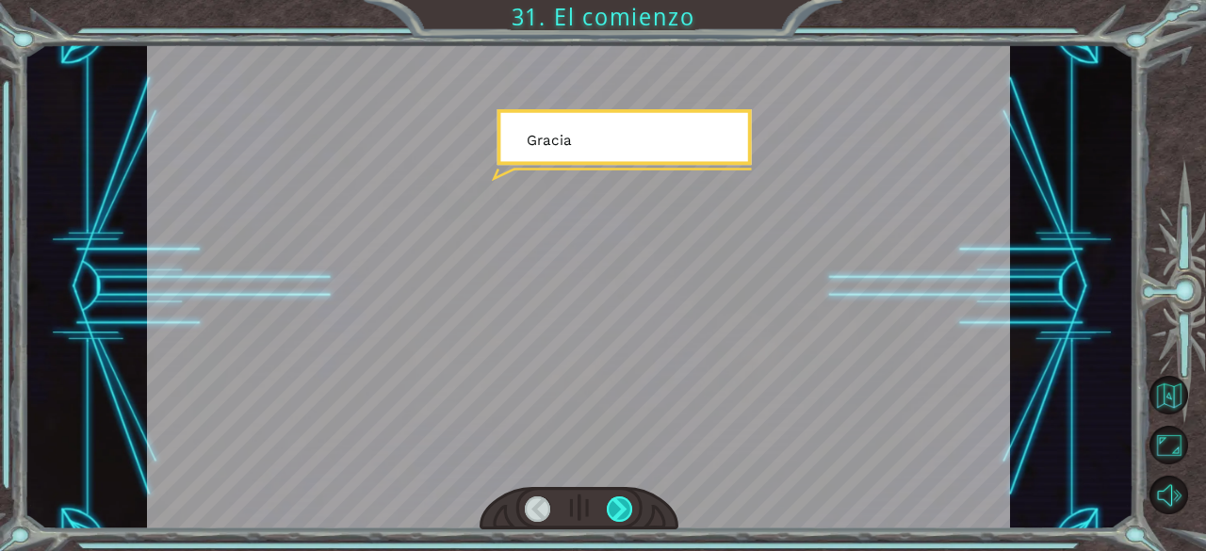
click at [618, 503] on div at bounding box center [620, 509] width 26 height 26
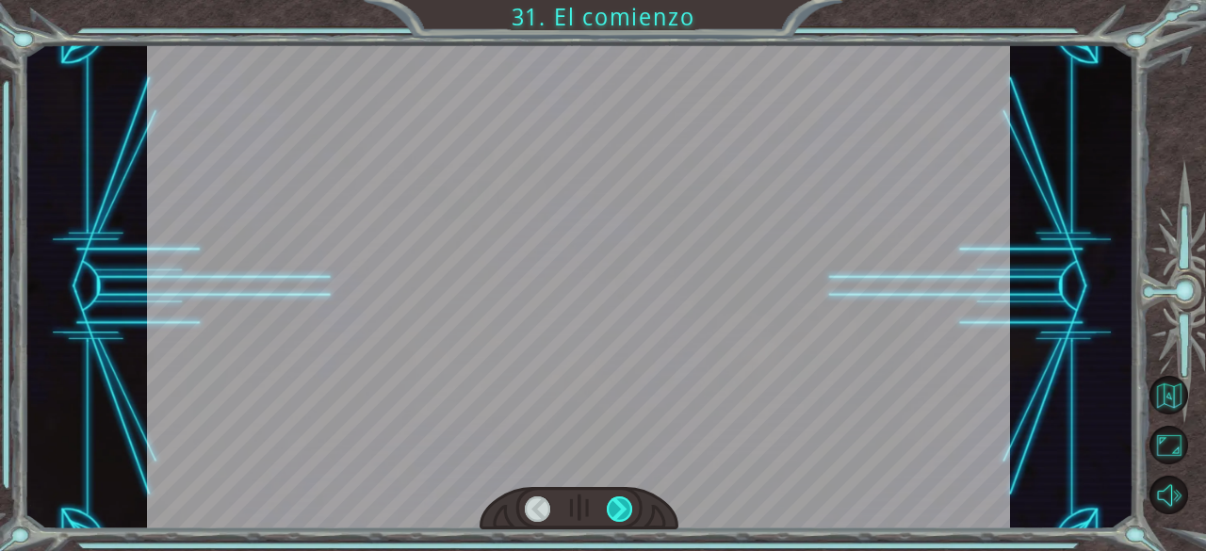
click at [618, 503] on div at bounding box center [620, 509] width 26 height 26
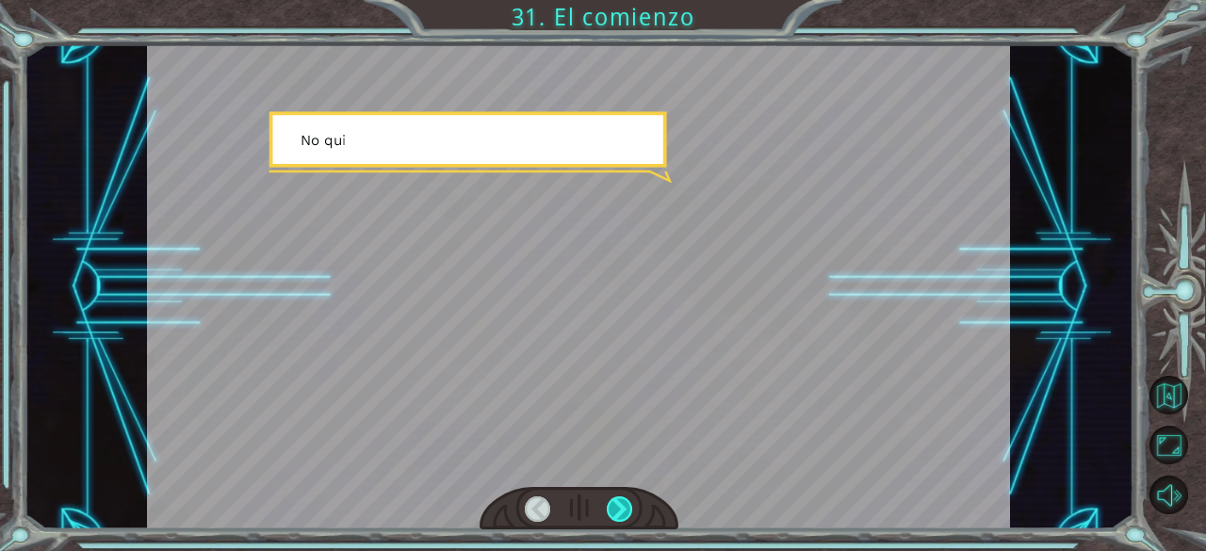
click at [618, 503] on div at bounding box center [620, 509] width 26 height 26
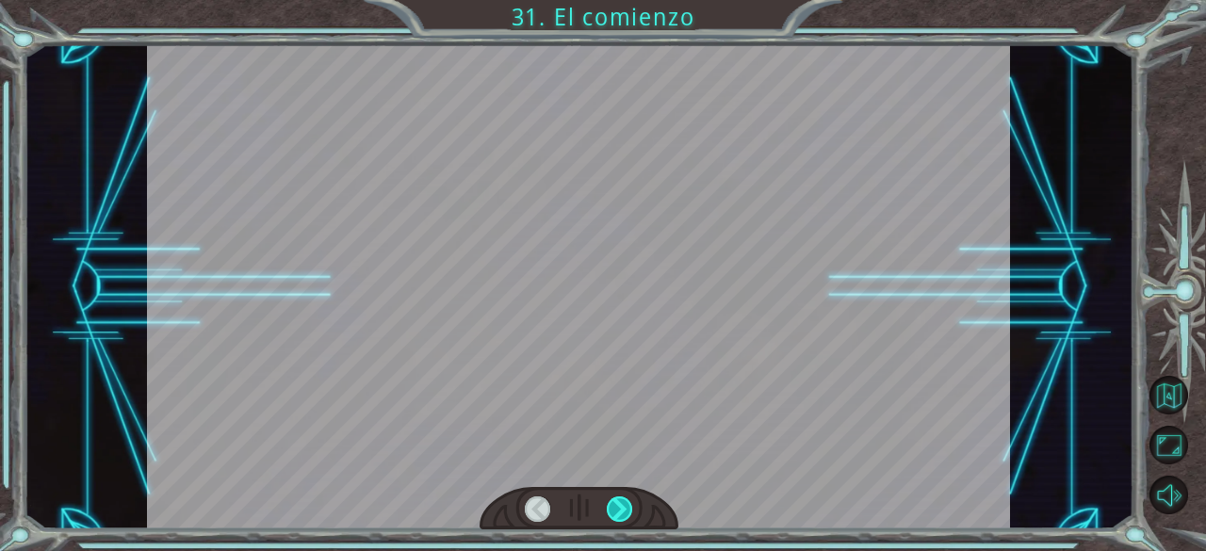
click at [618, 503] on div at bounding box center [620, 509] width 26 height 26
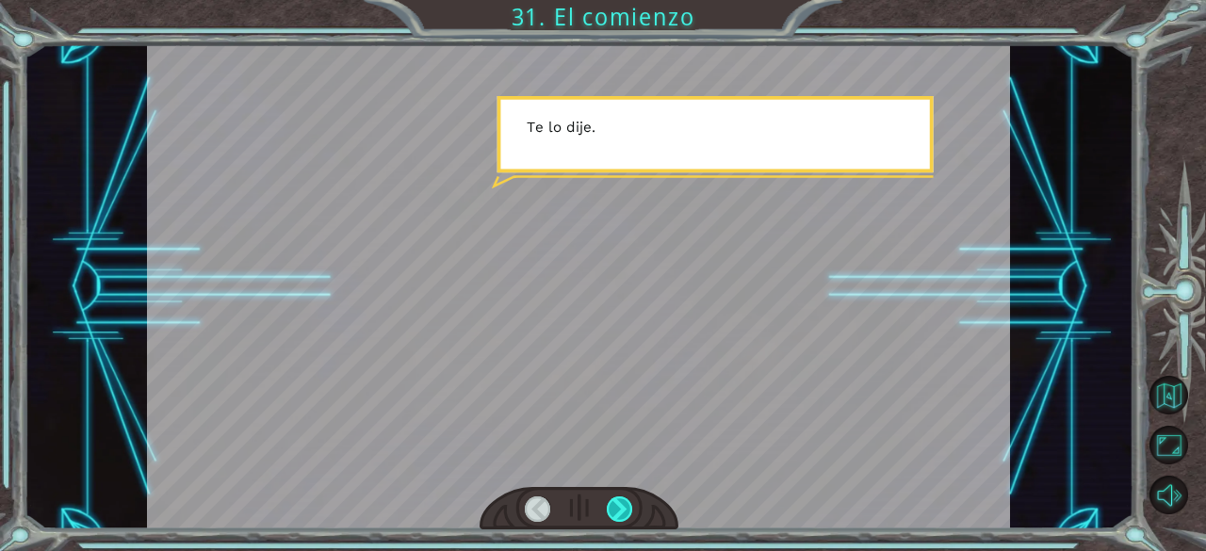
click at [618, 503] on div at bounding box center [620, 509] width 26 height 26
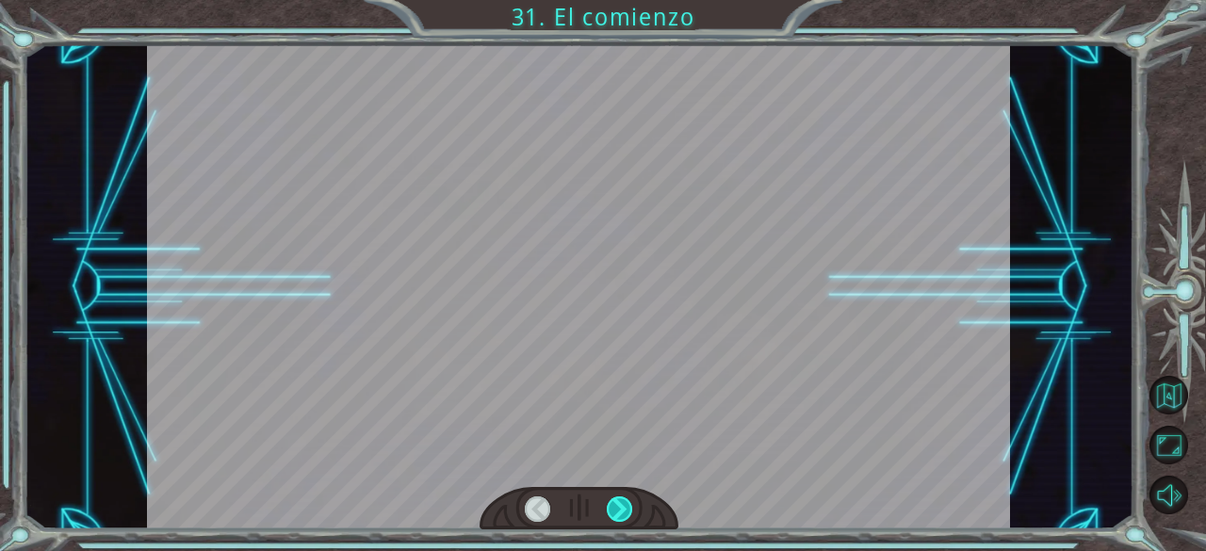
click at [618, 503] on div at bounding box center [620, 509] width 26 height 26
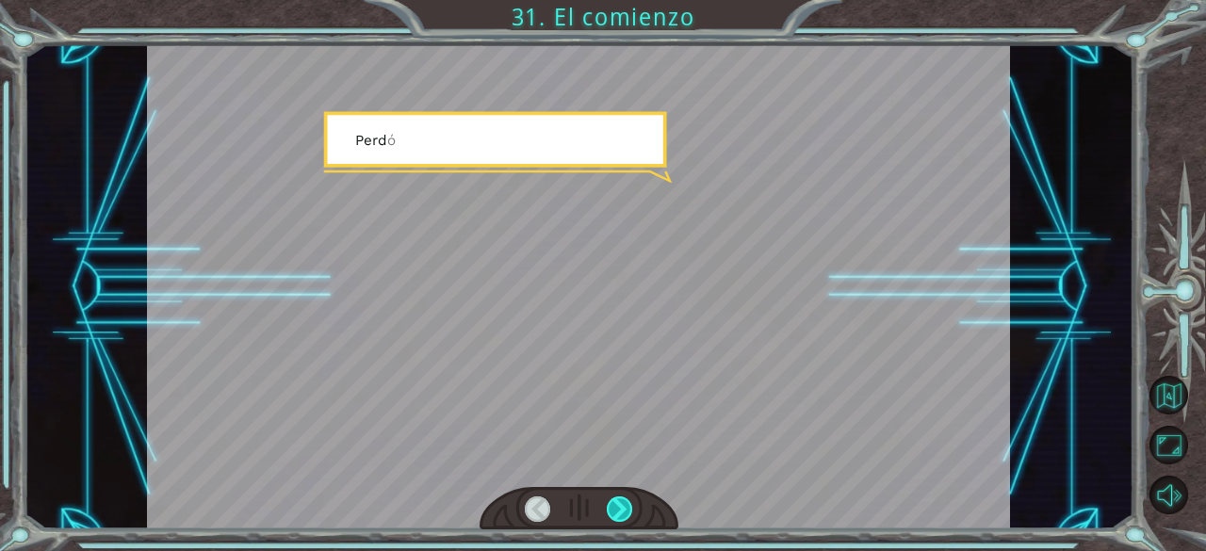
click at [618, 503] on div at bounding box center [620, 509] width 26 height 26
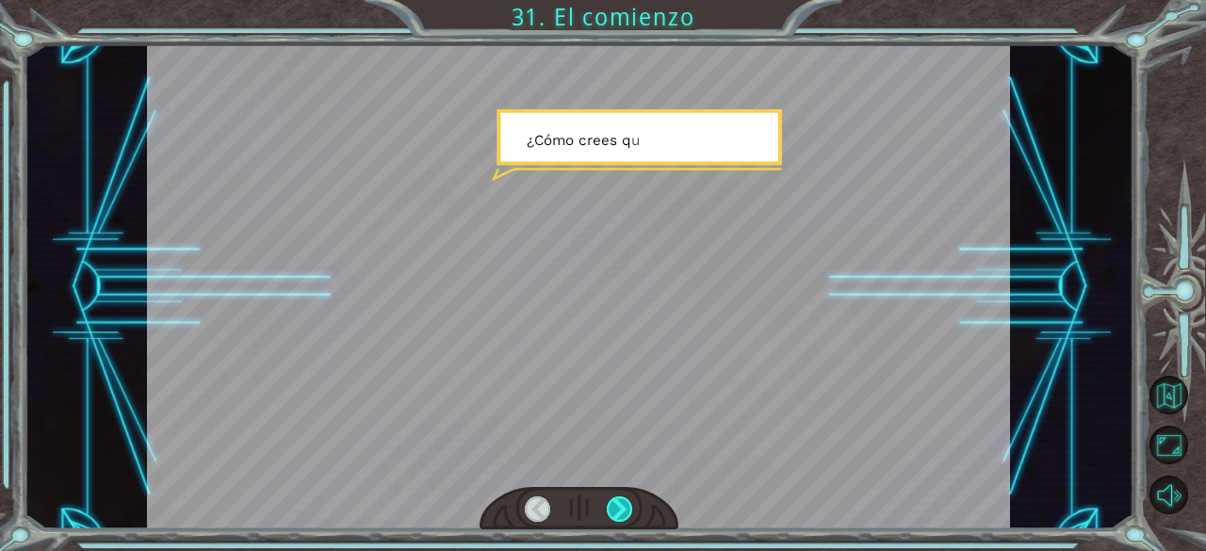
click at [618, 503] on div at bounding box center [620, 509] width 26 height 26
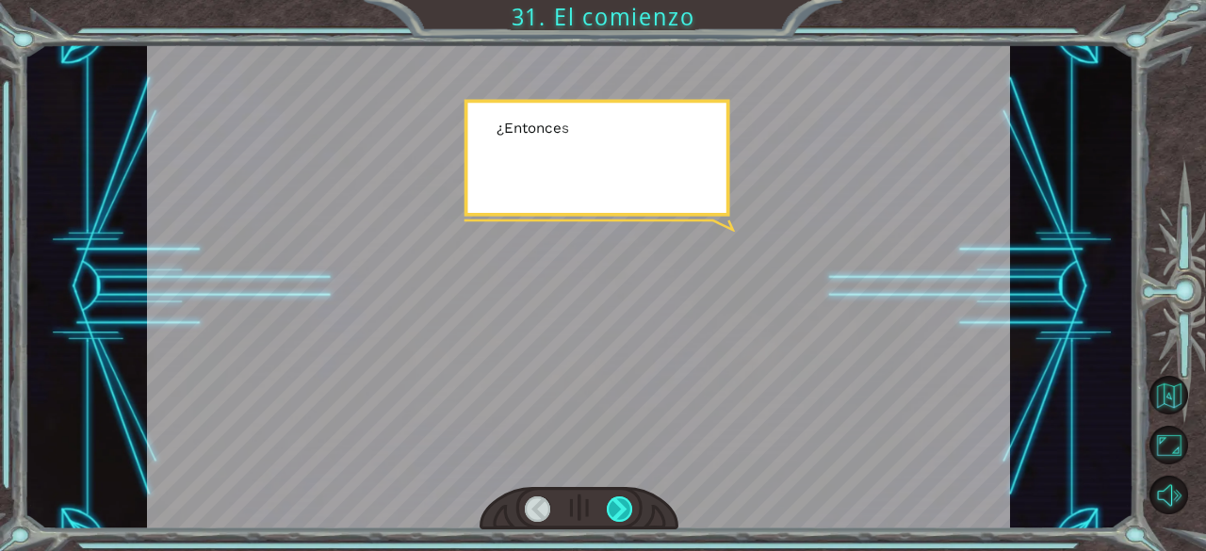
click at [618, 503] on div at bounding box center [620, 509] width 26 height 26
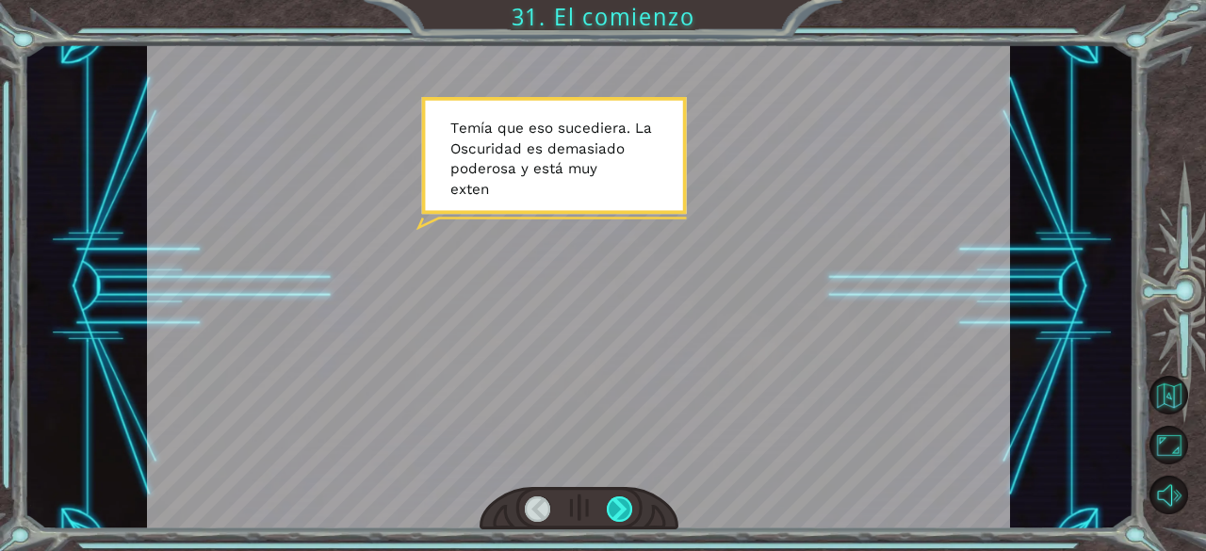
click at [618, 505] on div at bounding box center [620, 509] width 26 height 26
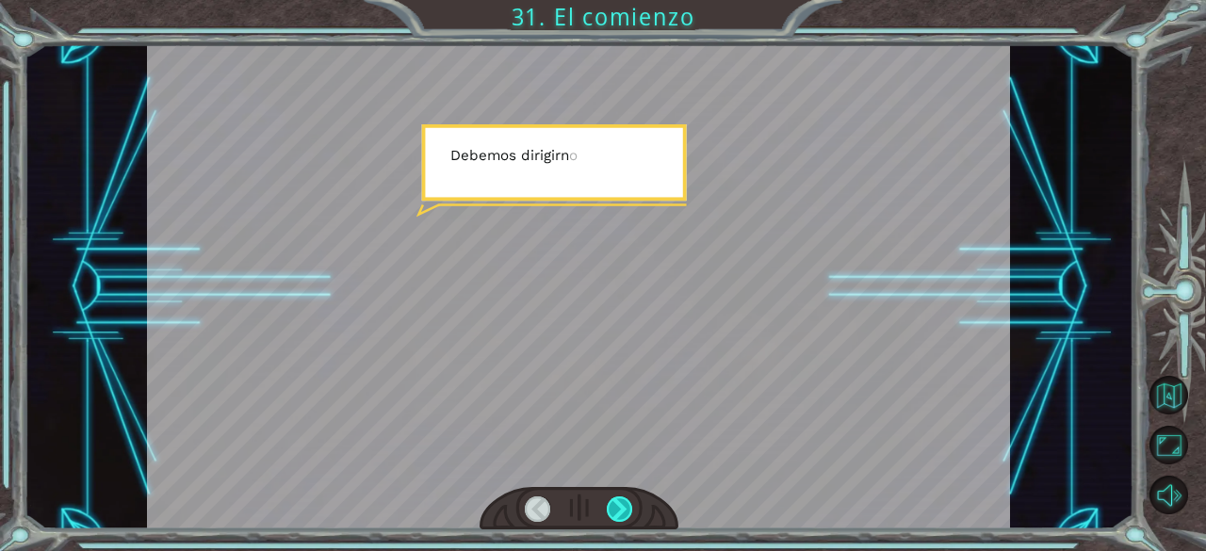
click at [618, 505] on div at bounding box center [620, 509] width 26 height 26
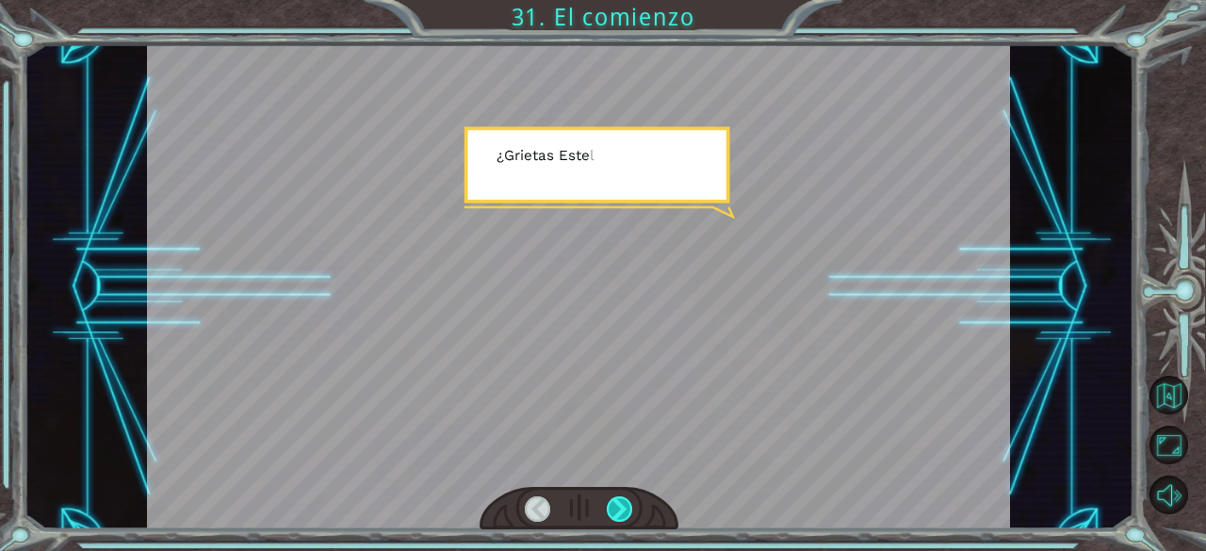
click at [618, 505] on div at bounding box center [620, 509] width 26 height 26
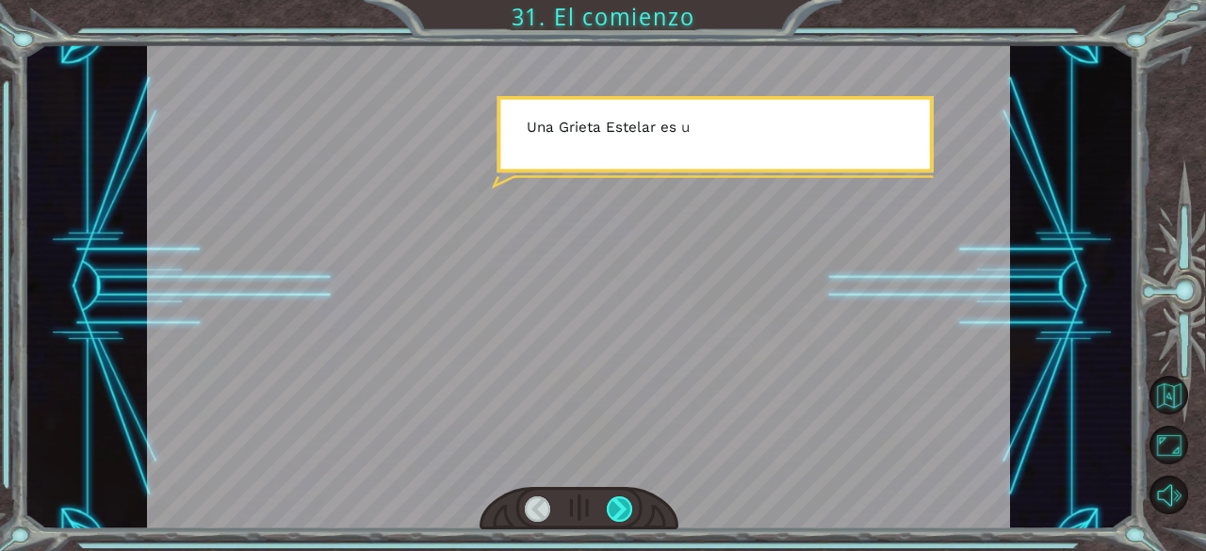
click at [618, 505] on div at bounding box center [620, 509] width 26 height 26
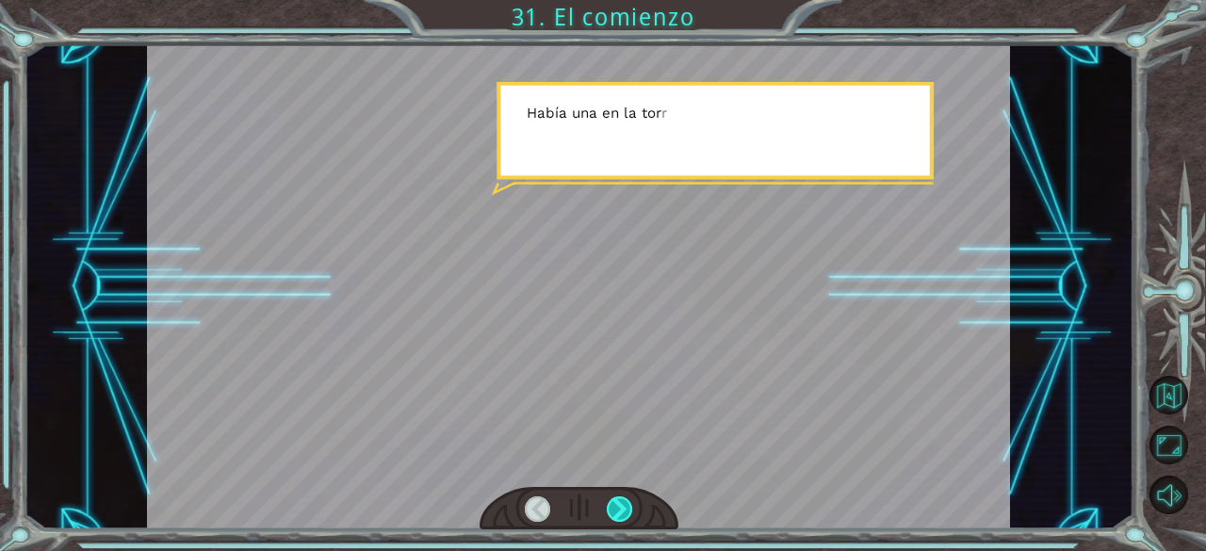
click at [618, 505] on div at bounding box center [620, 509] width 26 height 26
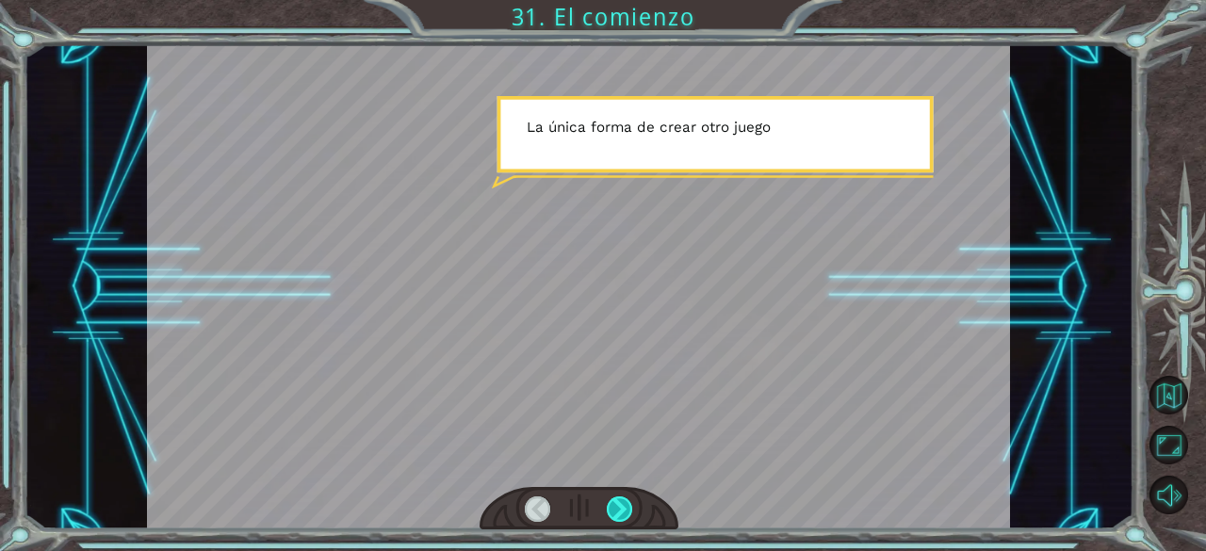
click at [618, 505] on div at bounding box center [620, 509] width 26 height 26
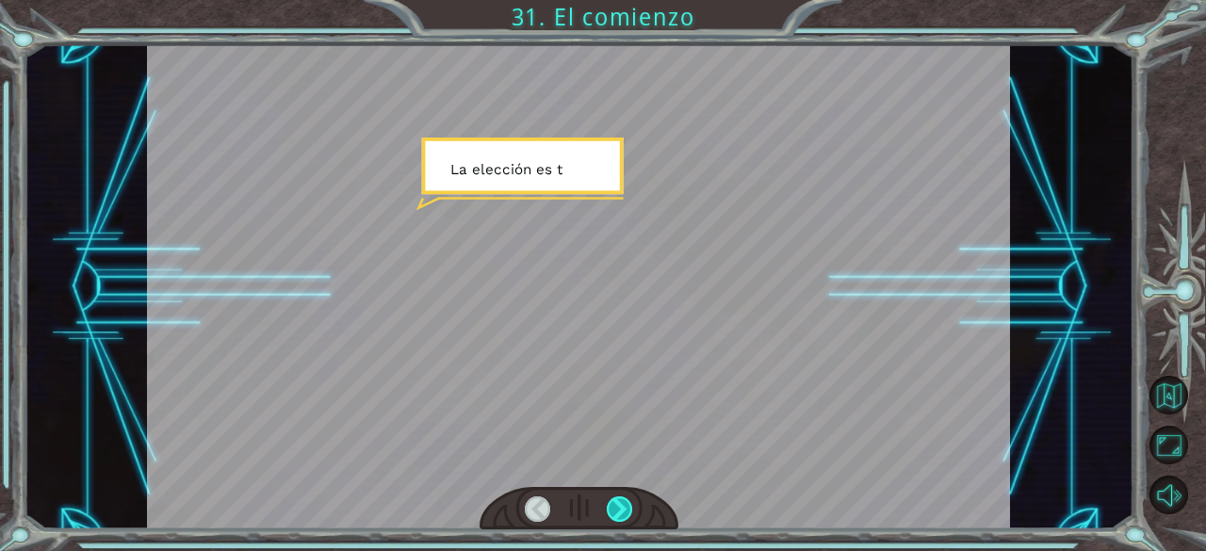
click at [618, 505] on div at bounding box center [620, 509] width 26 height 26
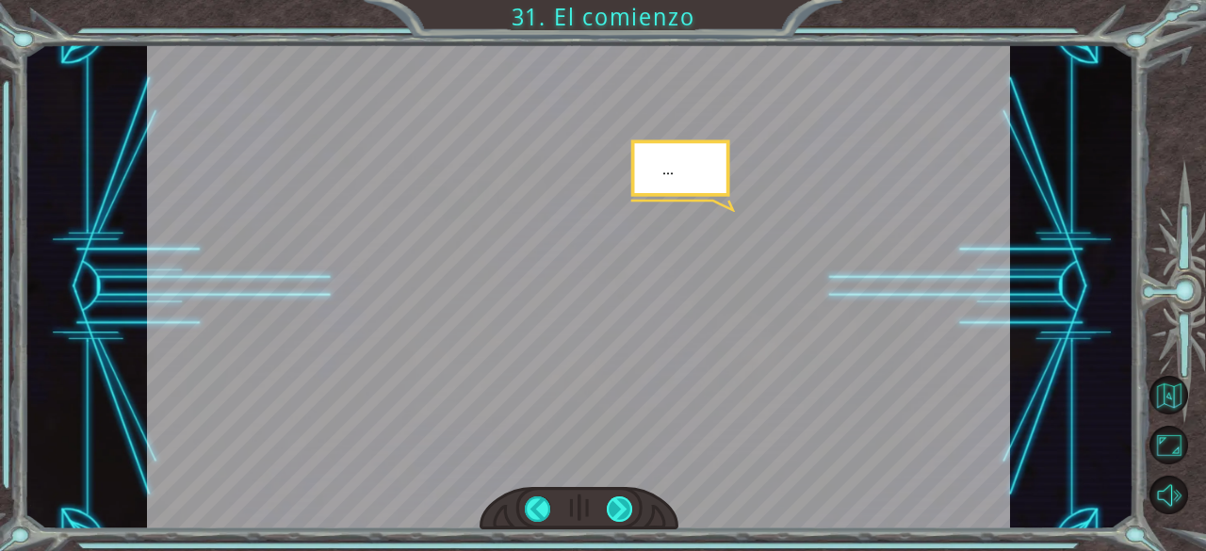
click at [618, 505] on div at bounding box center [620, 509] width 26 height 26
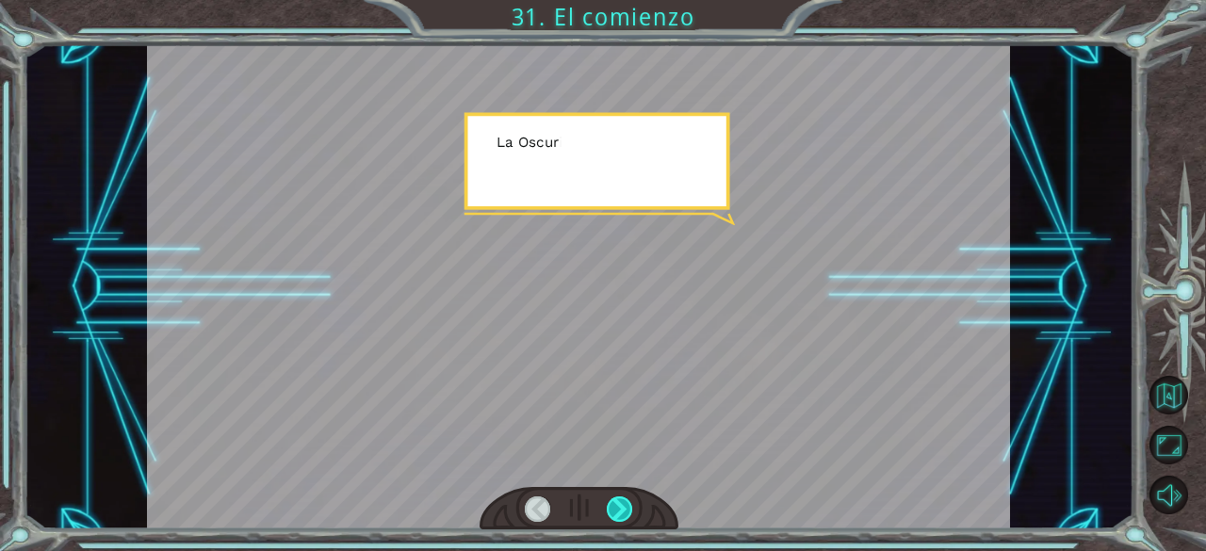
click at [618, 505] on div at bounding box center [620, 509] width 26 height 26
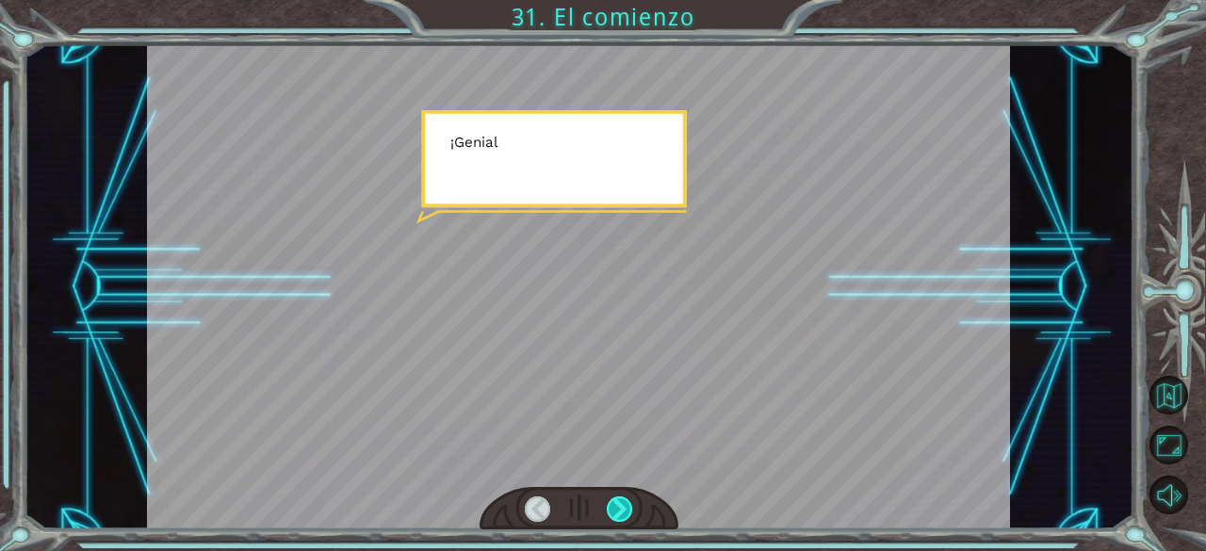
click at [618, 505] on div at bounding box center [620, 509] width 26 height 26
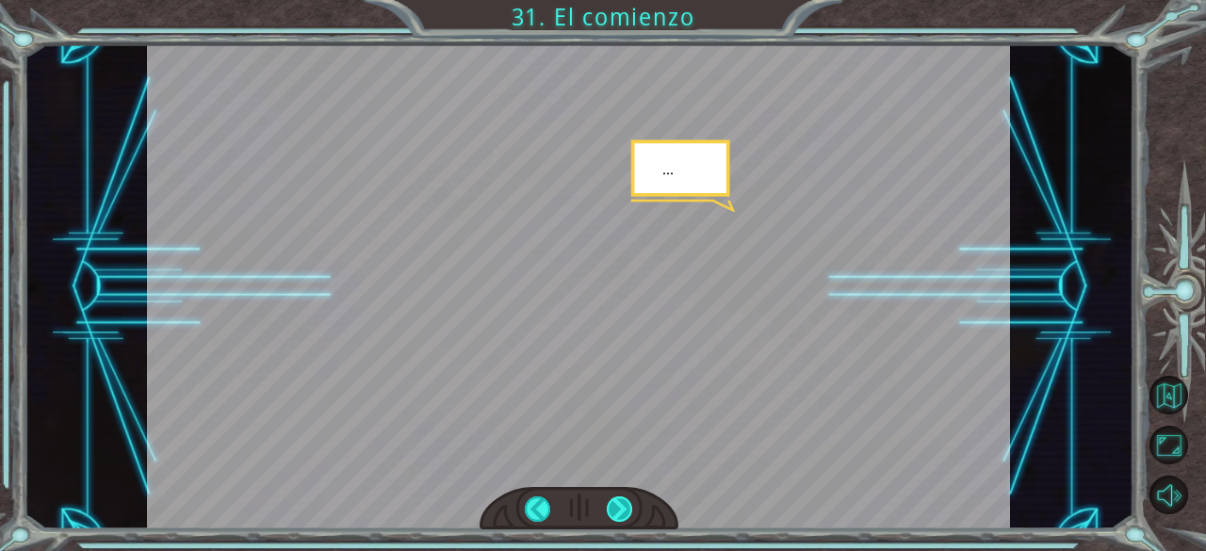
click at [618, 505] on div at bounding box center [620, 509] width 26 height 26
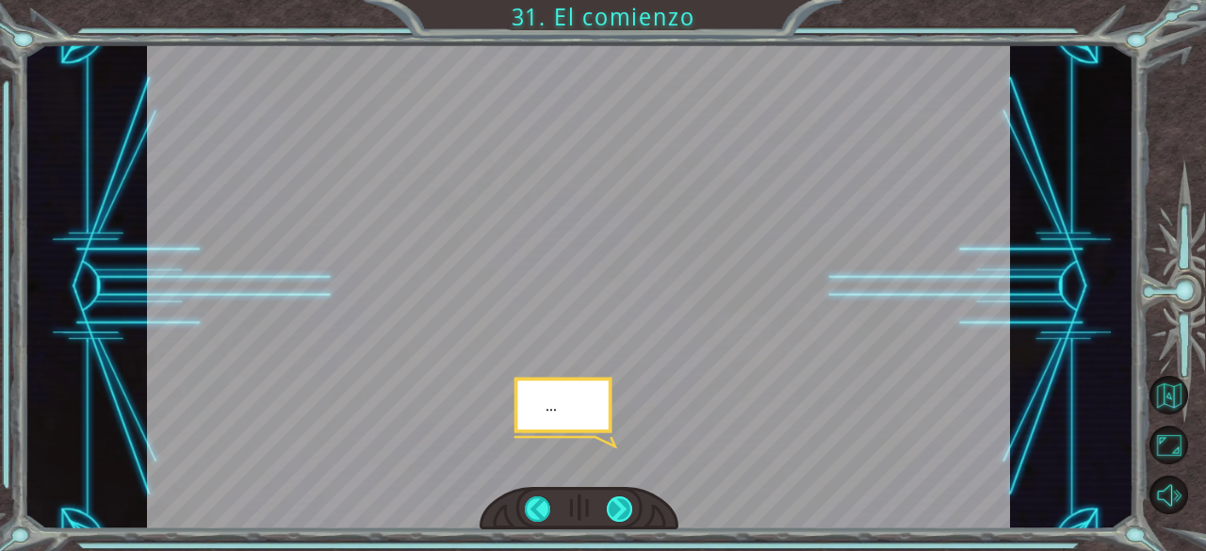
click at [618, 505] on div at bounding box center [620, 509] width 26 height 26
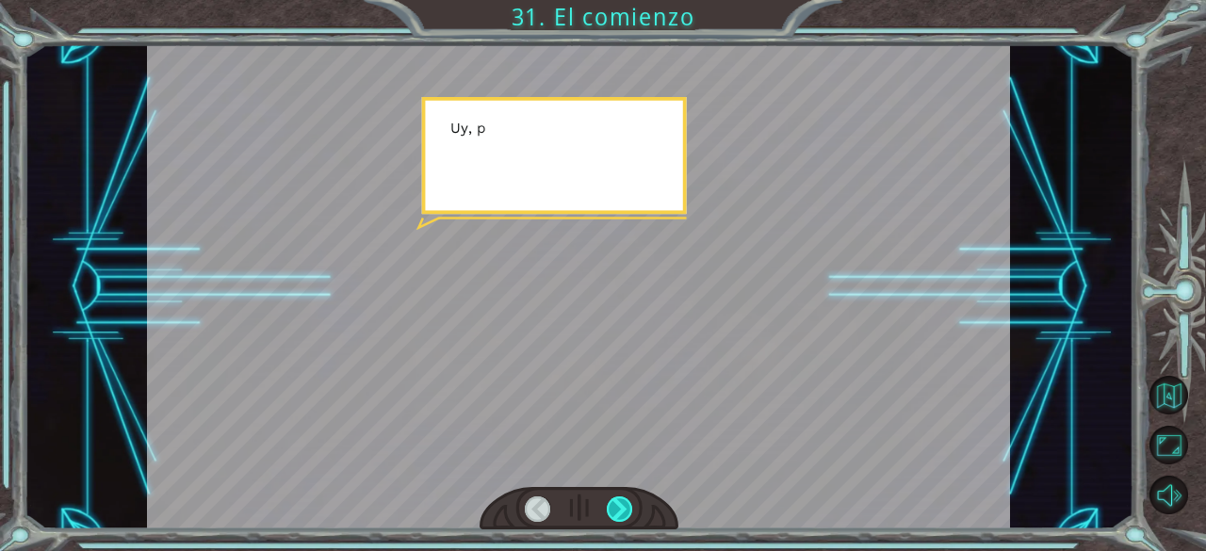
click at [618, 505] on div at bounding box center [620, 509] width 26 height 26
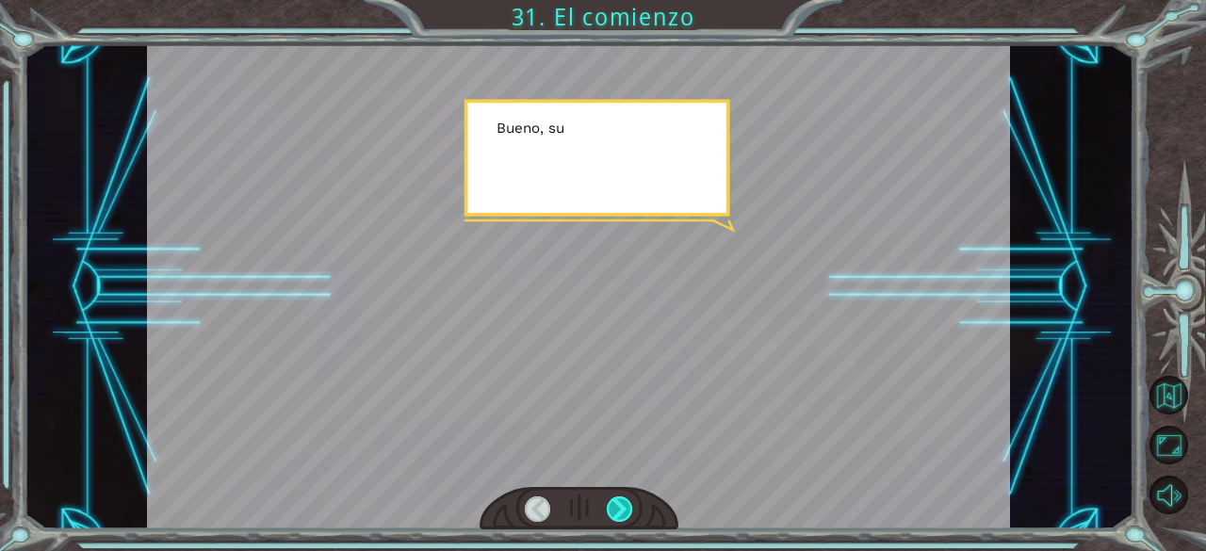
click at [618, 505] on div at bounding box center [620, 509] width 26 height 26
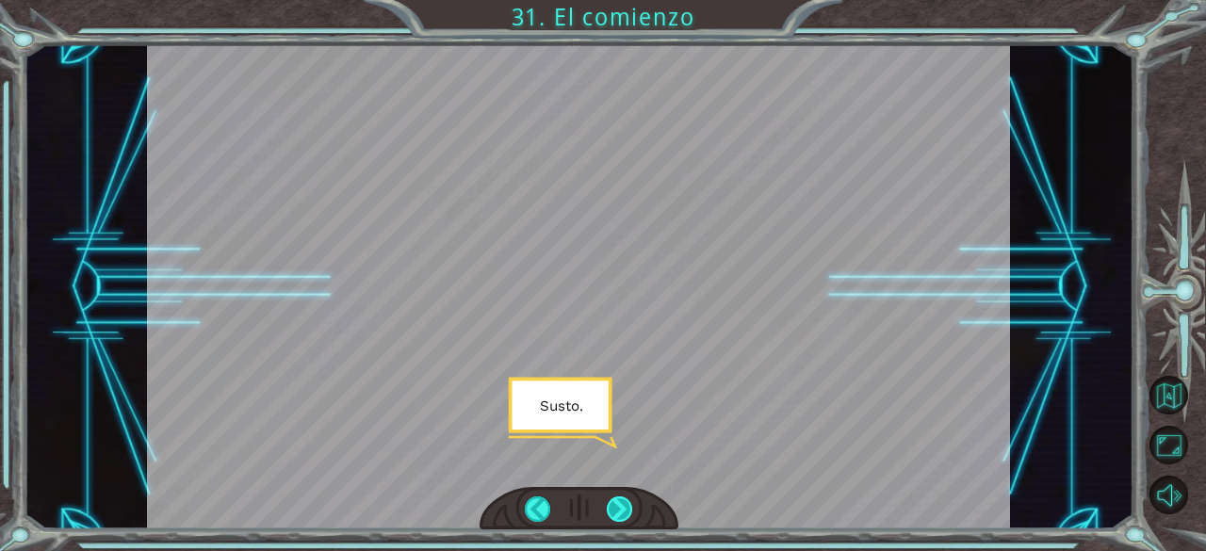
click at [618, 505] on div at bounding box center [620, 509] width 26 height 26
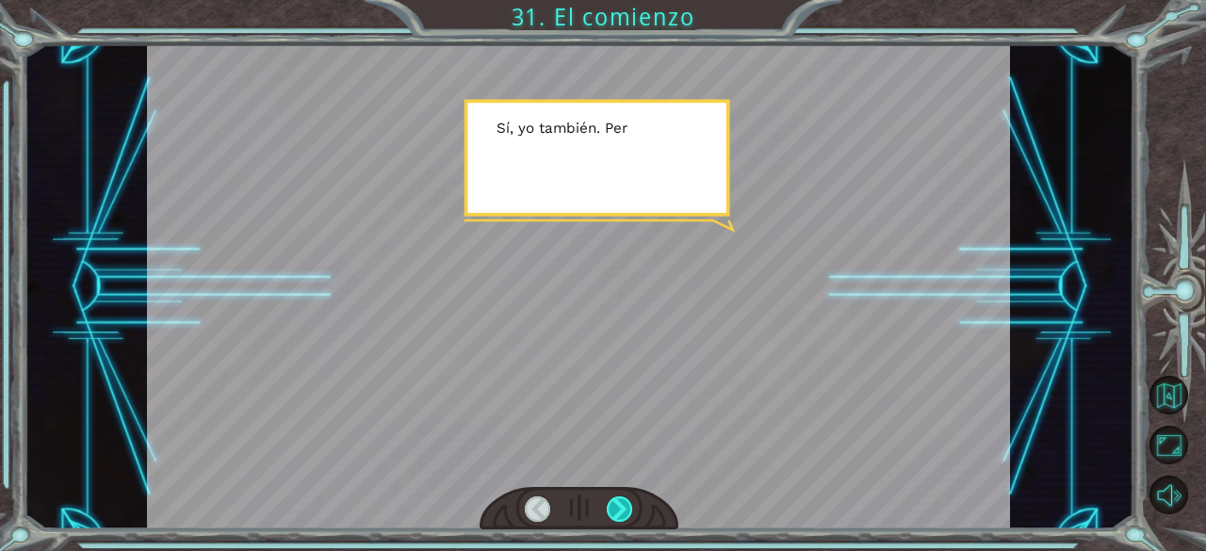
click at [618, 505] on div at bounding box center [620, 509] width 26 height 26
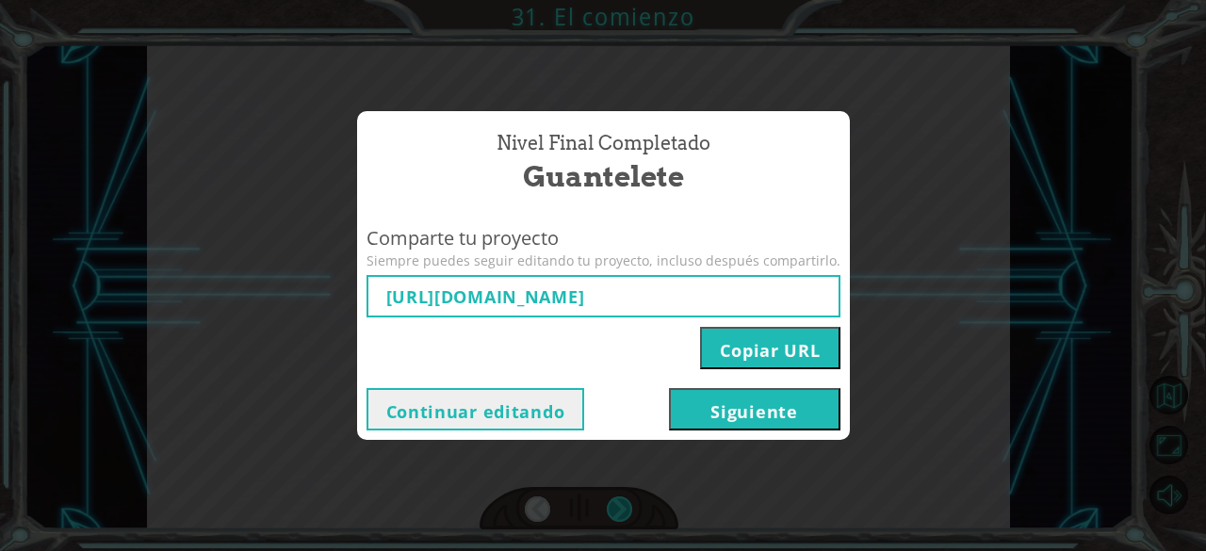
type input "[URL][DOMAIN_NAME]"
click at [756, 413] on button "Siguiente" at bounding box center [754, 409] width 171 height 42
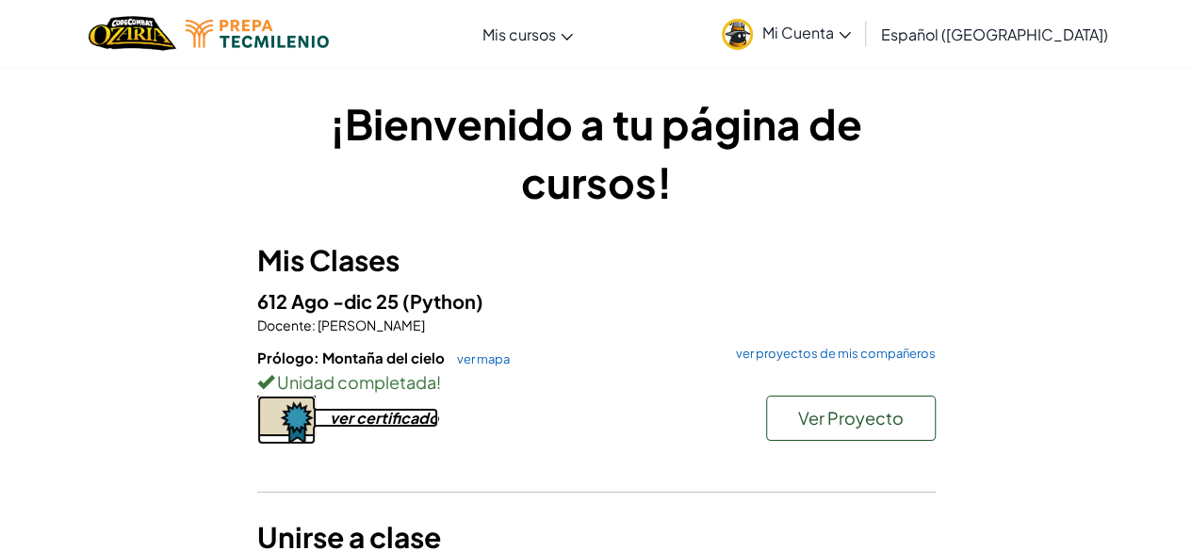
click at [403, 413] on div "ver certificado" at bounding box center [384, 418] width 108 height 20
click at [851, 33] on span "Mi Cuenta" at bounding box center [806, 33] width 89 height 20
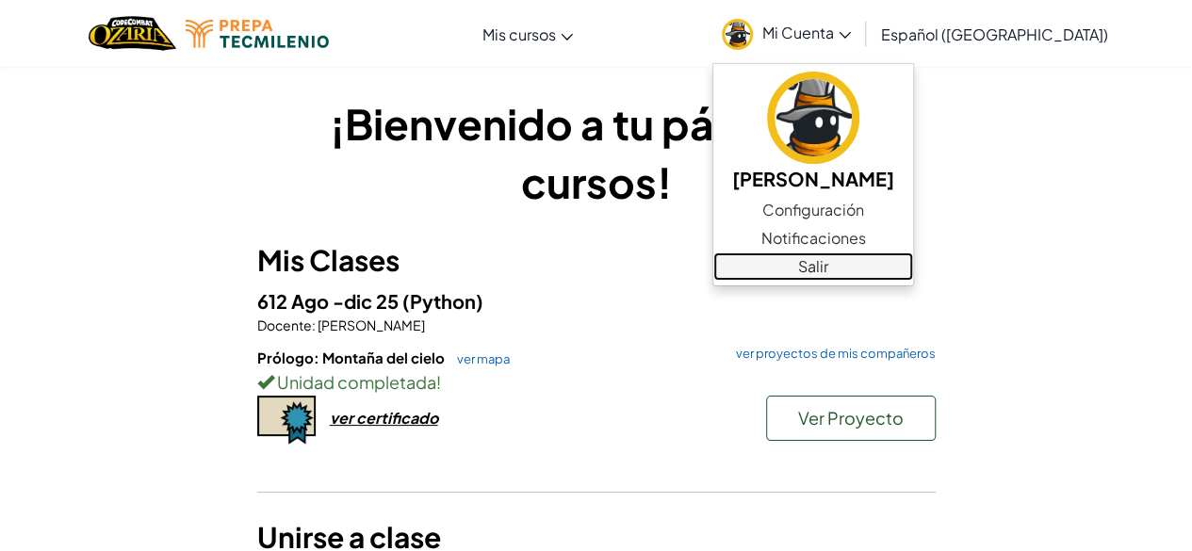
click at [838, 262] on link "Salir" at bounding box center [813, 266] width 200 height 28
